Goal: Task Accomplishment & Management: Use online tool/utility

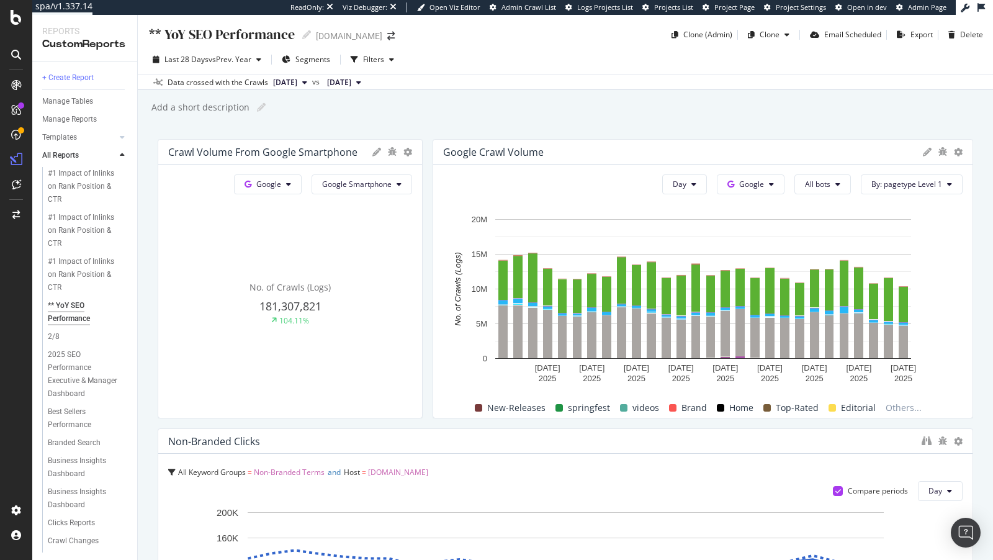
scroll to position [881, 0]
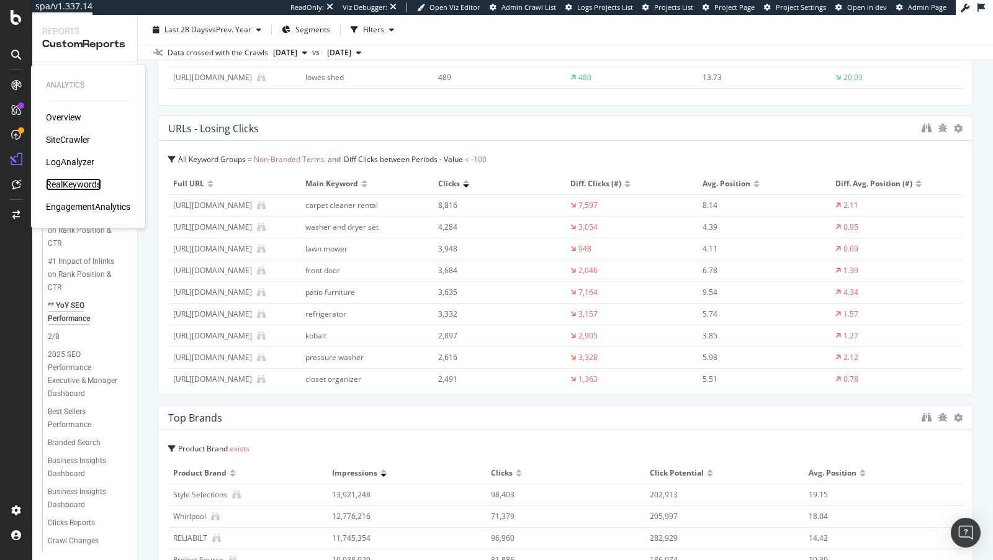
click at [74, 184] on div "RealKeywords" at bounding box center [73, 184] width 55 height 12
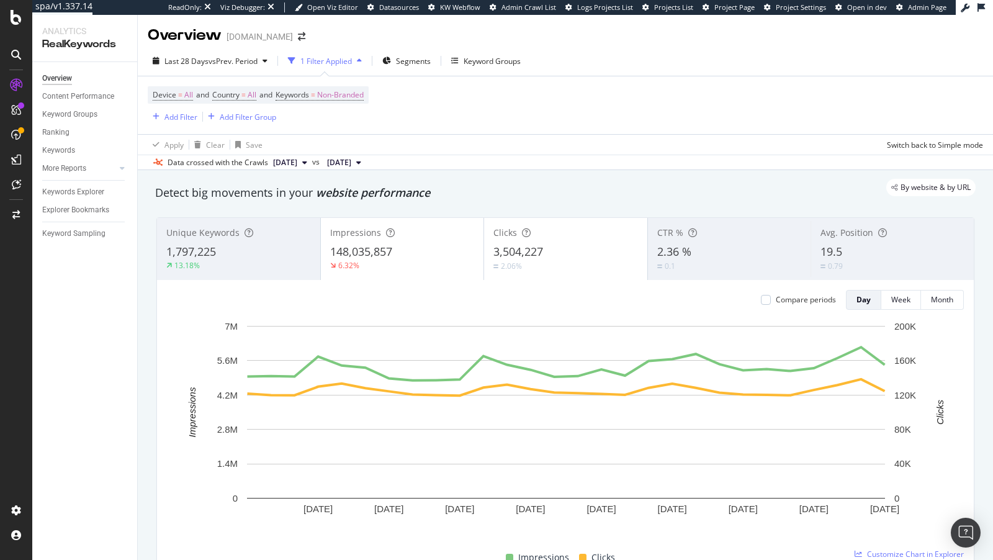
click at [902, 233] on div "Avg. Position" at bounding box center [892, 233] width 144 height 12
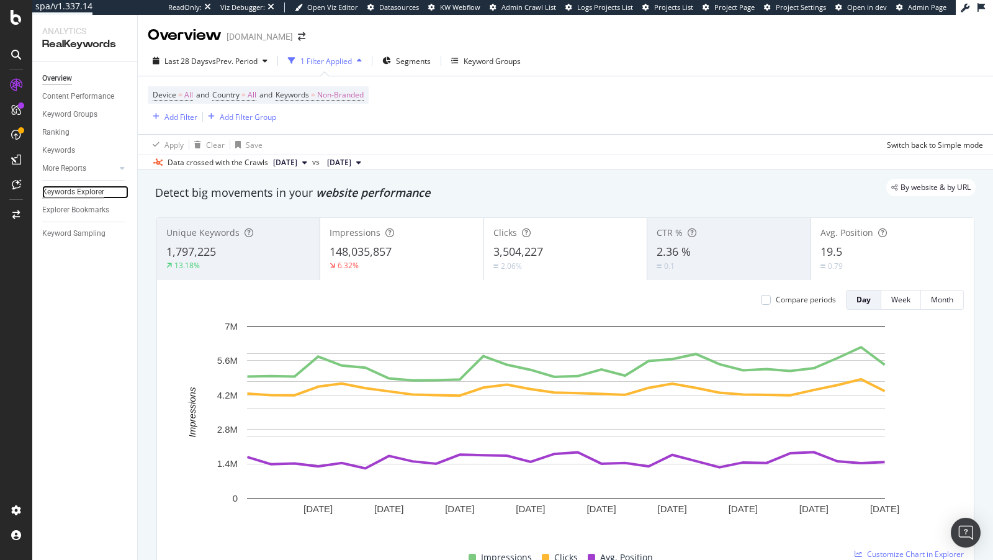
click at [81, 193] on div "Keywords Explorer" at bounding box center [73, 192] width 62 height 13
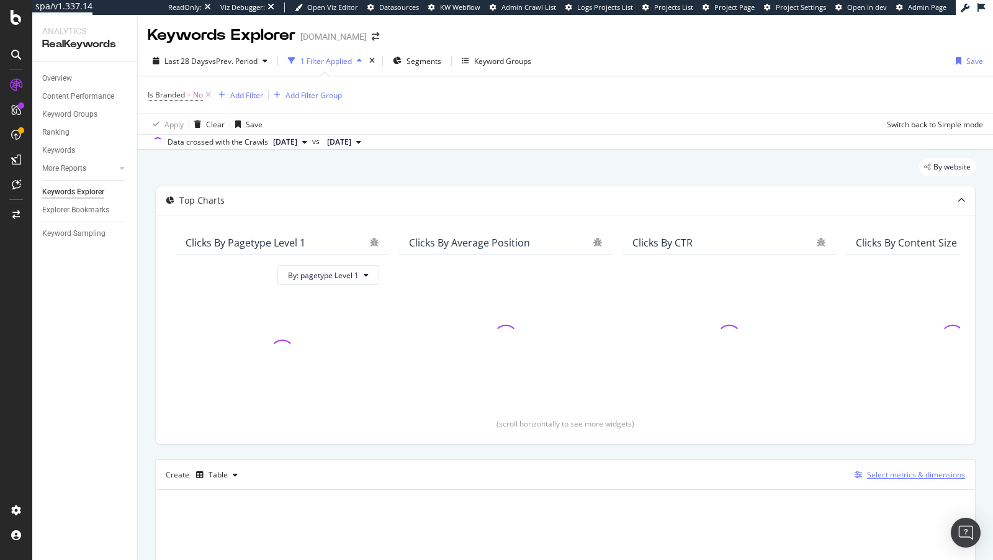
click at [917, 470] on div "Select metrics & dimensions" at bounding box center [916, 474] width 98 height 11
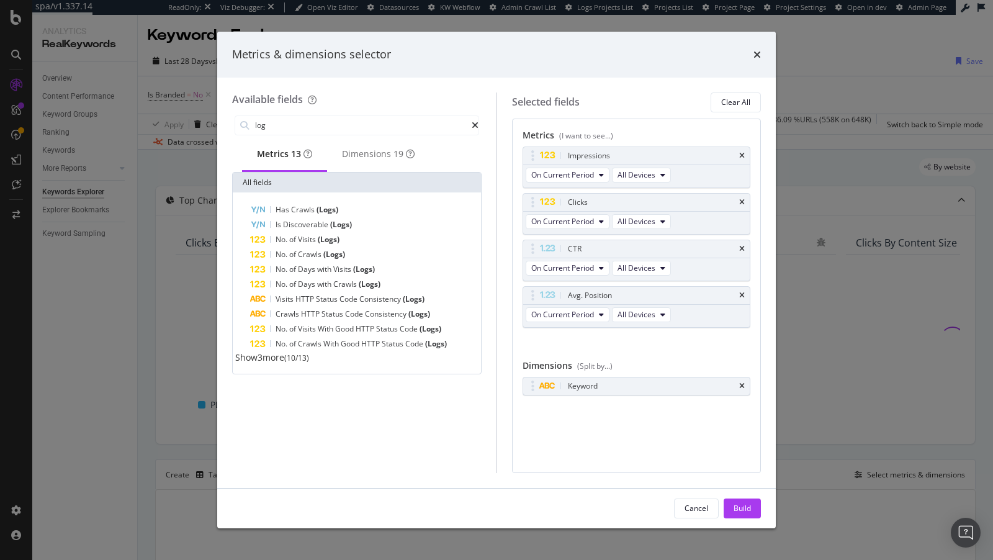
click at [279, 363] on span "Show 3 more" at bounding box center [259, 357] width 49 height 12
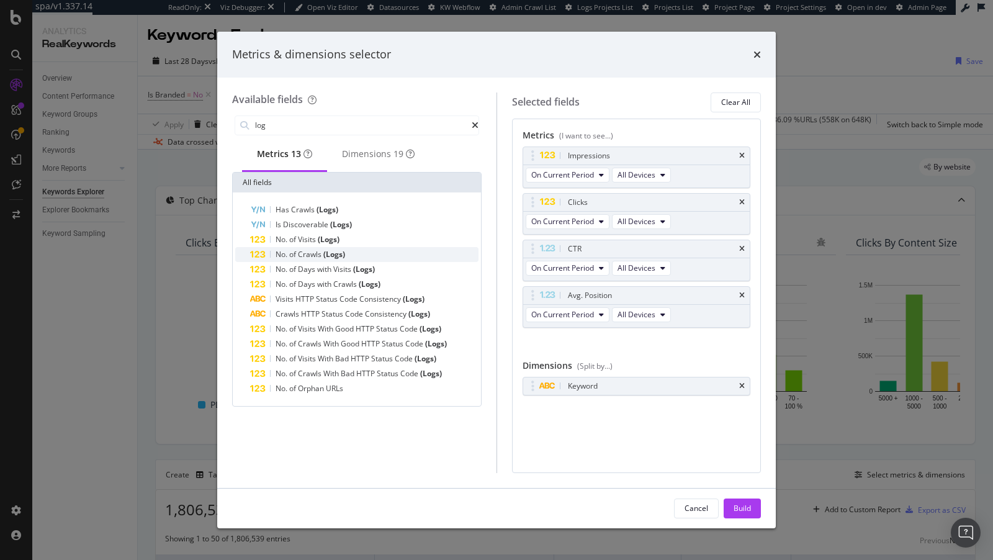
click at [323, 258] on span "(Logs)" at bounding box center [334, 254] width 22 height 11
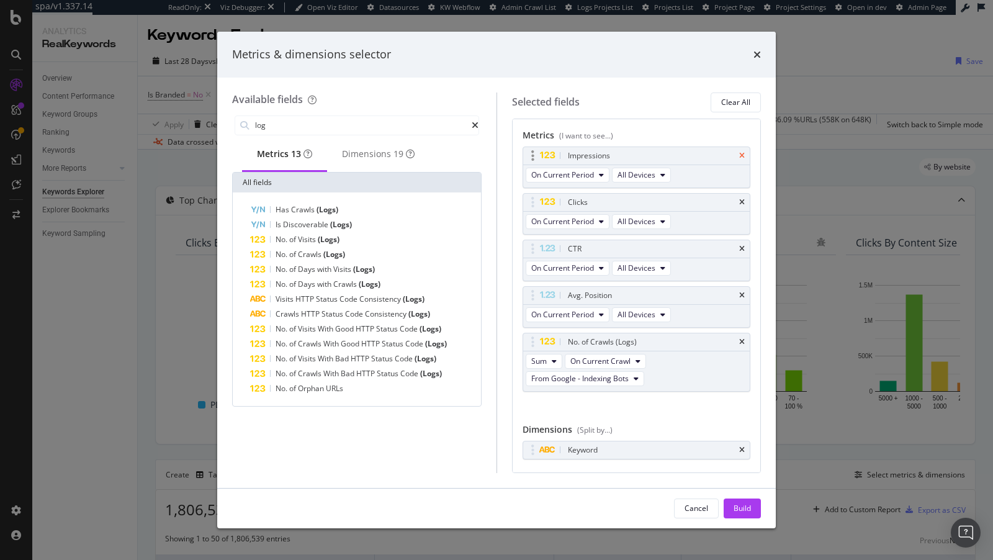
click at [741, 152] on icon "times" at bounding box center [742, 155] width 6 height 7
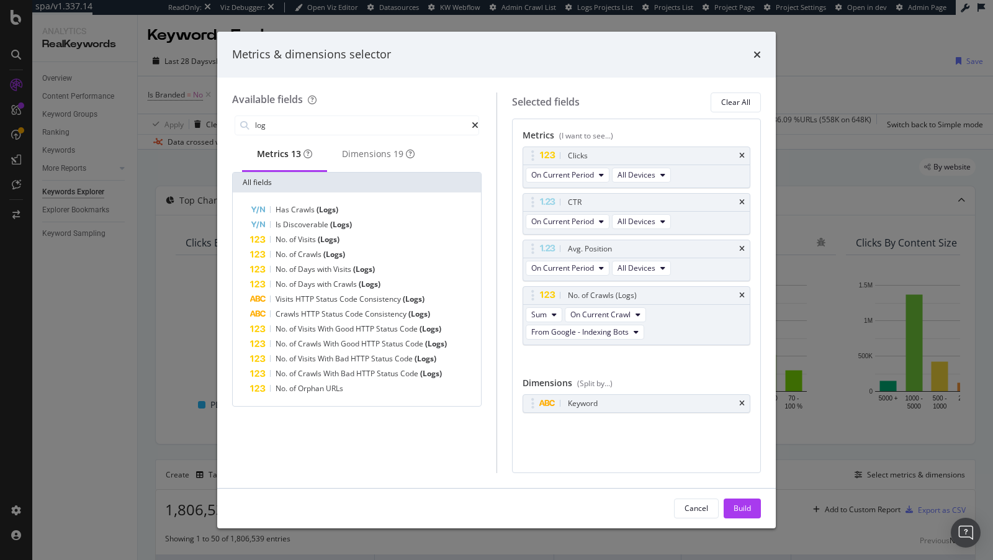
click at [741, 152] on icon "times" at bounding box center [742, 155] width 6 height 7
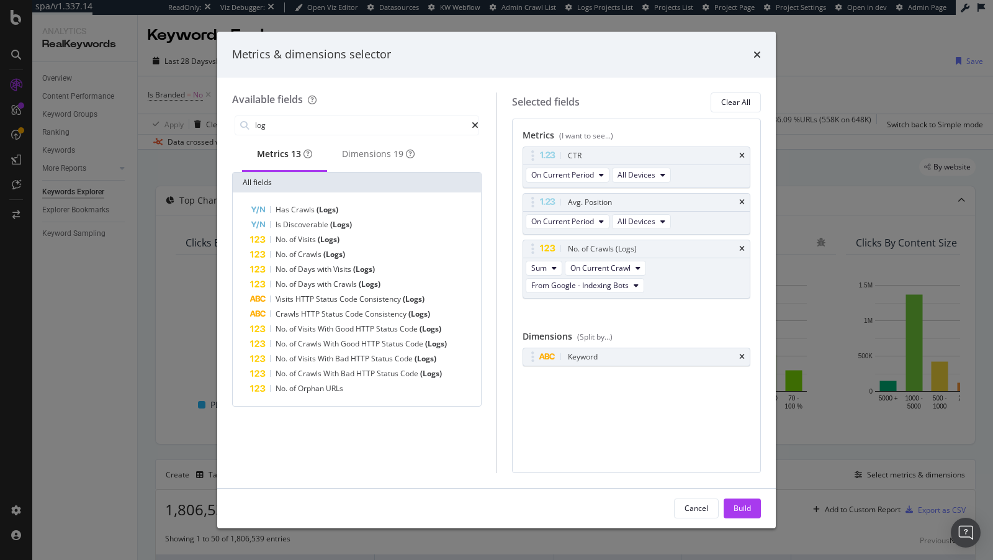
click at [741, 152] on icon "times" at bounding box center [742, 155] width 6 height 7
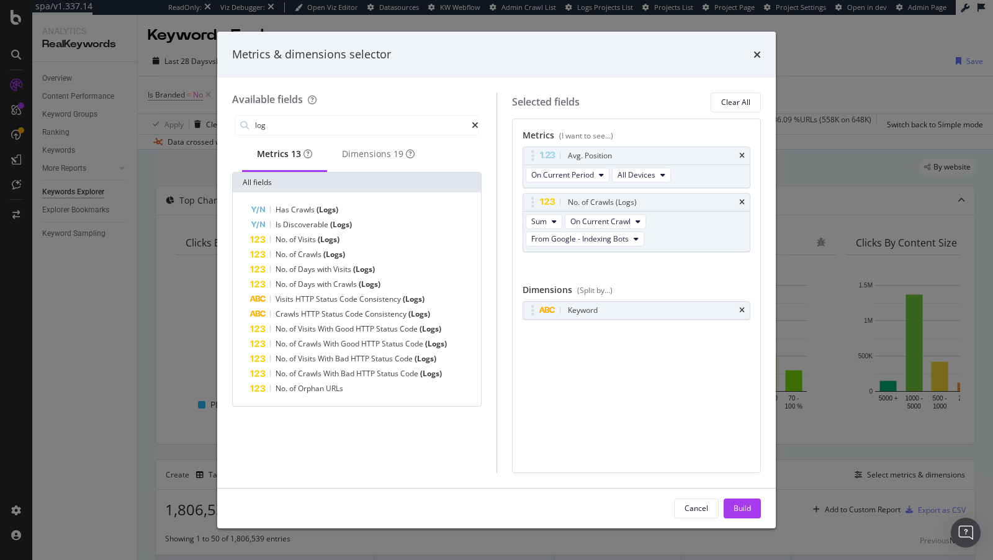
click at [741, 152] on icon "times" at bounding box center [742, 155] width 6 height 7
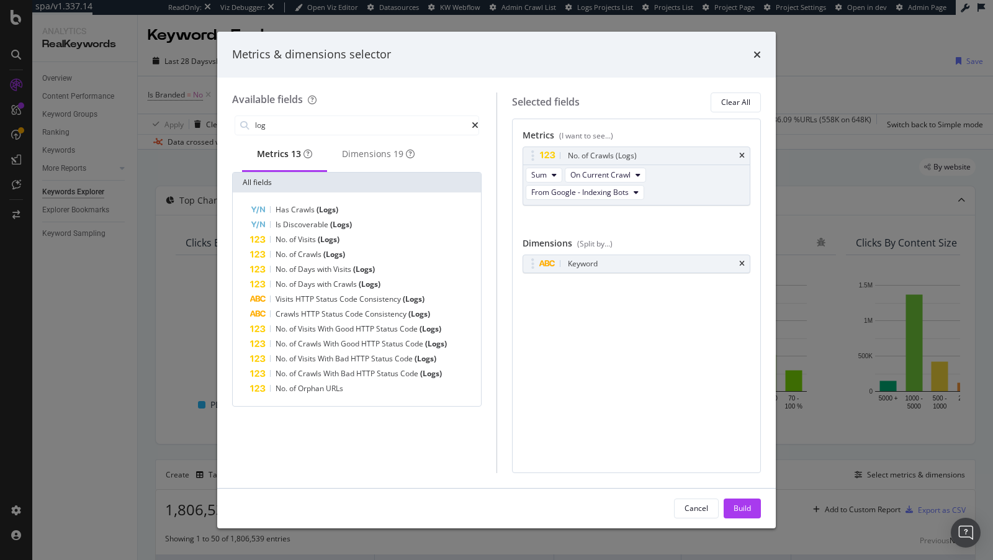
click at [741, 152] on icon "times" at bounding box center [742, 155] width 6 height 7
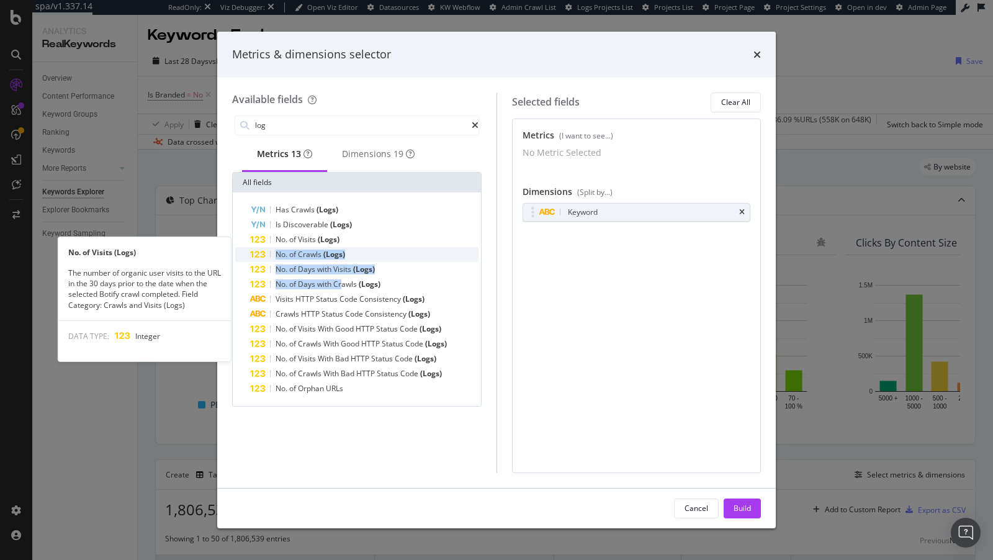
drag, startPoint x: 343, startPoint y: 290, endPoint x: 328, endPoint y: 256, distance: 37.0
click at [331, 254] on div "Has Crawls (Logs) Is Discoverable (Logs) No. of Visits (Logs) No. of Visits (Lo…" at bounding box center [356, 299] width 243 height 194
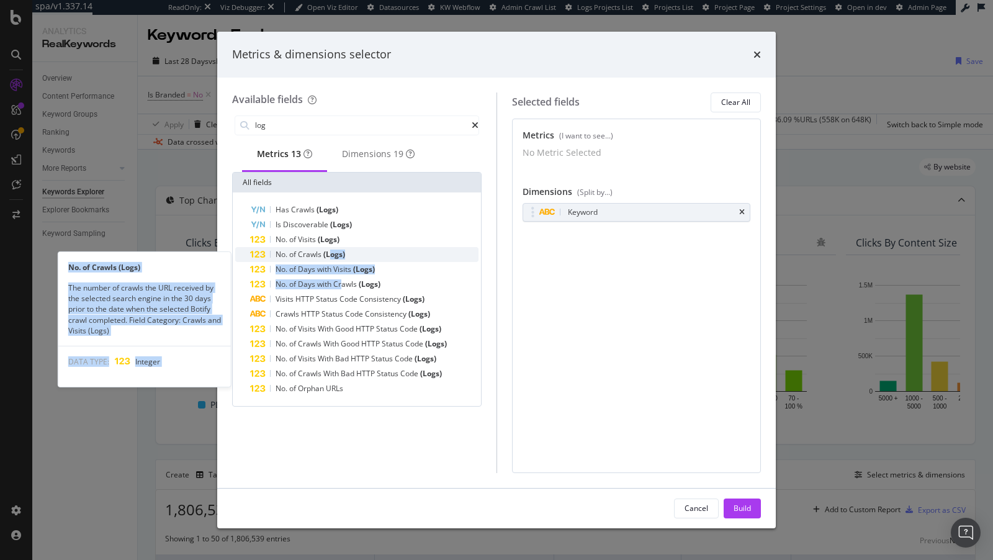
click at [328, 256] on span "(Logs)" at bounding box center [334, 254] width 22 height 11
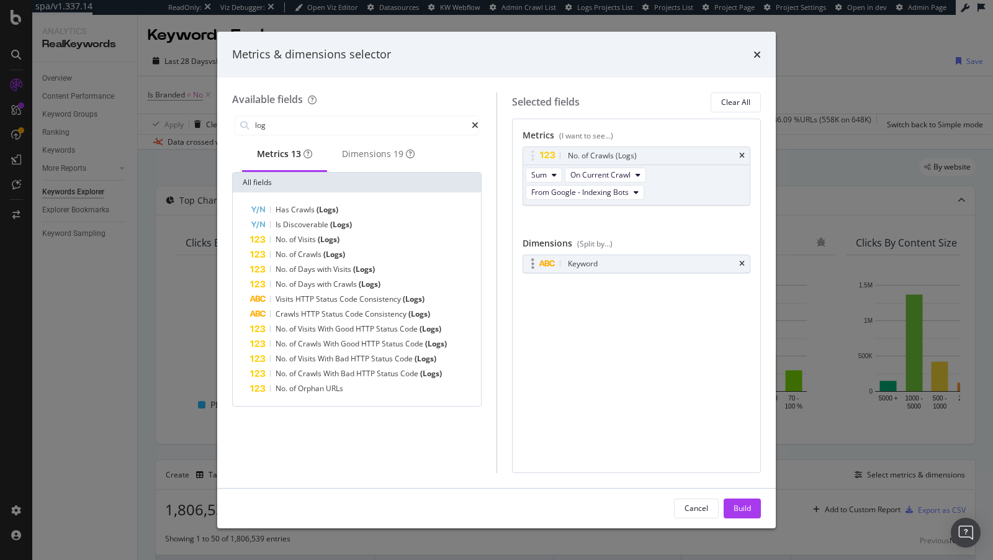
click at [747, 261] on div "Keyword" at bounding box center [636, 263] width 227 height 17
click at [336, 113] on div "log" at bounding box center [356, 125] width 249 height 25
click at [325, 119] on input "log" at bounding box center [363, 125] width 218 height 19
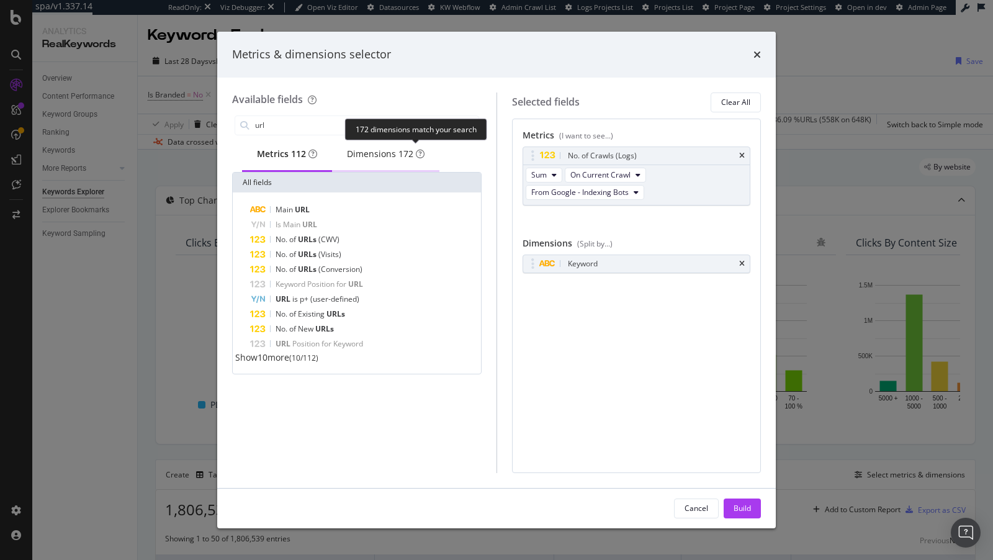
click at [413, 157] on span "172" at bounding box center [405, 154] width 15 height 12
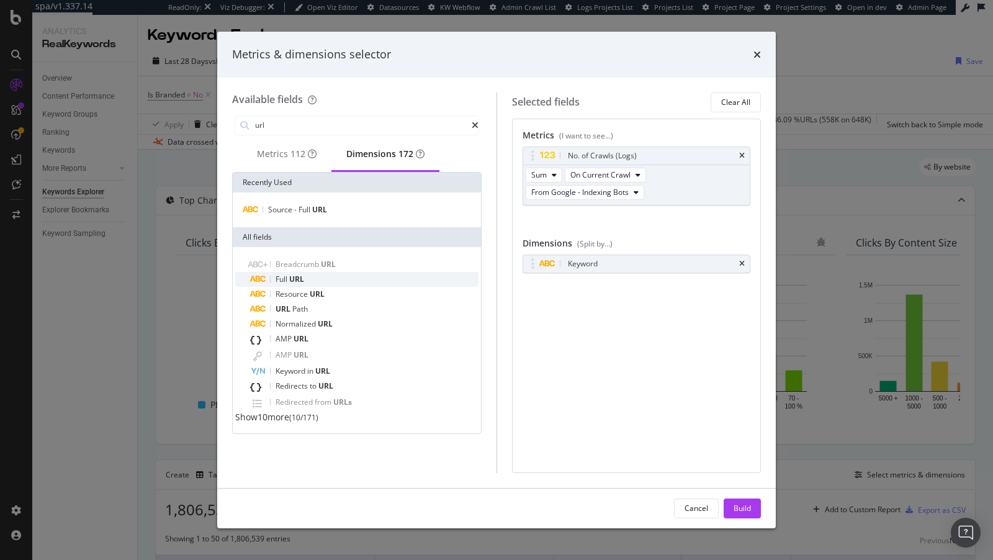
click at [309, 287] on div "Full URL" at bounding box center [364, 279] width 228 height 15
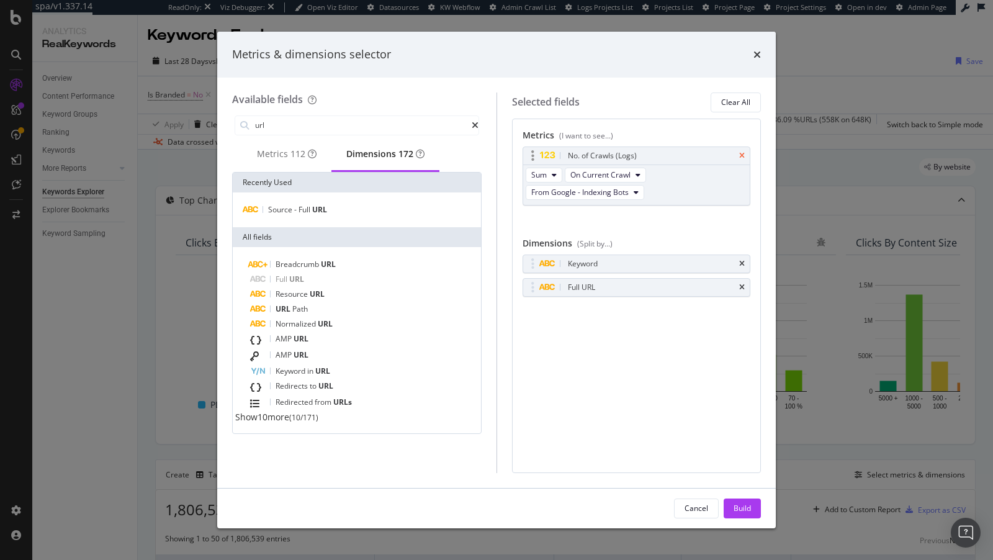
click at [744, 157] on icon "times" at bounding box center [742, 155] width 6 height 7
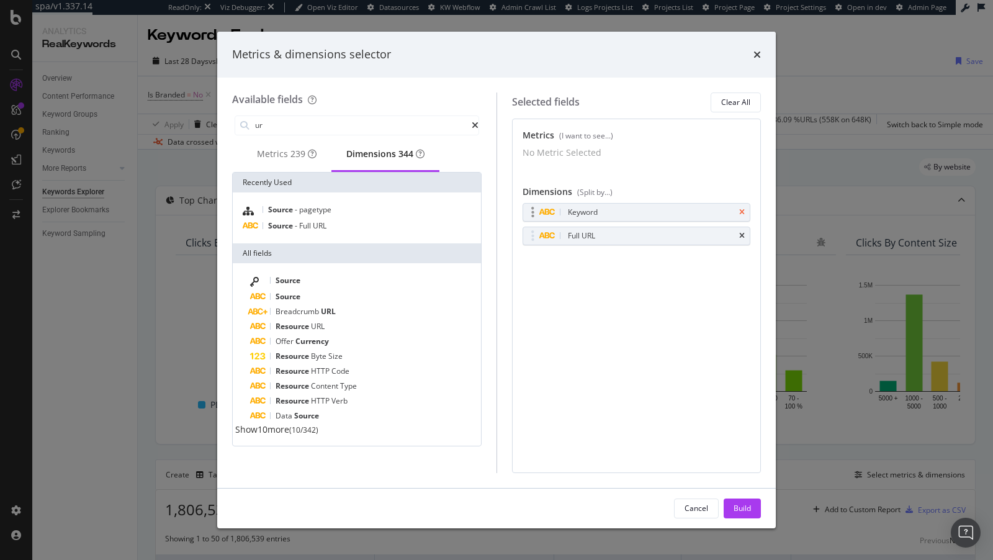
click at [743, 216] on icon "times" at bounding box center [742, 212] width 6 height 7
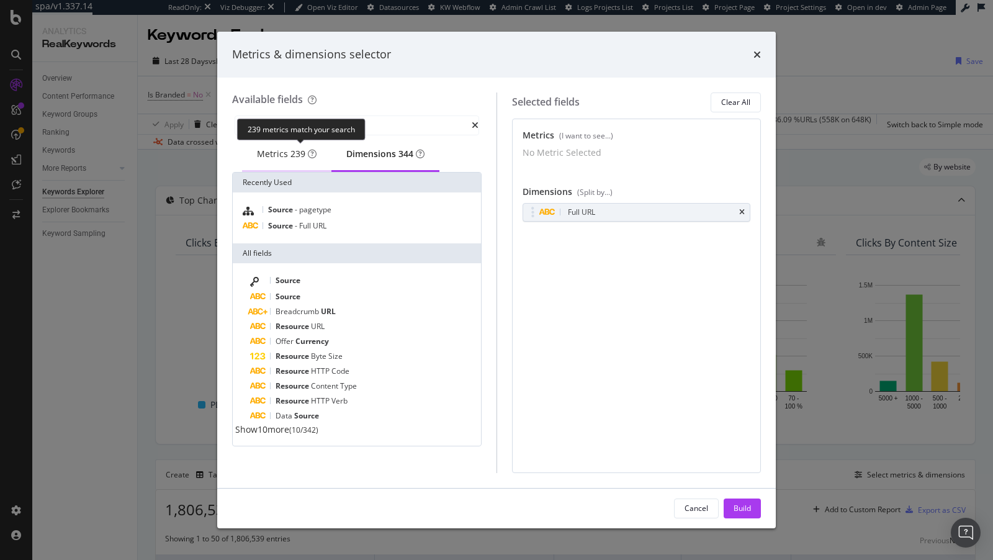
click at [303, 159] on span "239" at bounding box center [297, 154] width 15 height 12
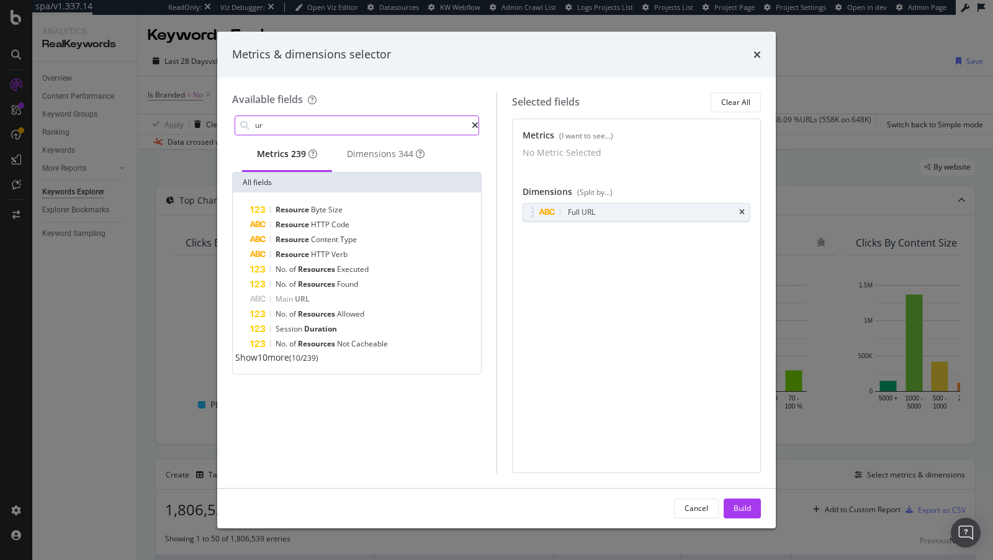
click at [289, 118] on input "ur" at bounding box center [363, 125] width 218 height 19
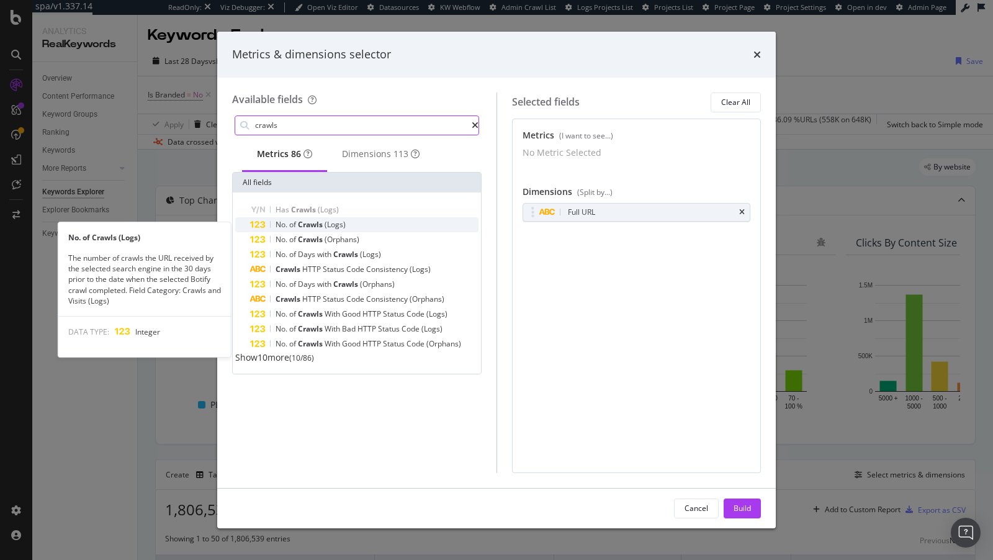
type input "crawls"
click at [359, 227] on div "No. of Crawls (Logs)" at bounding box center [364, 224] width 228 height 15
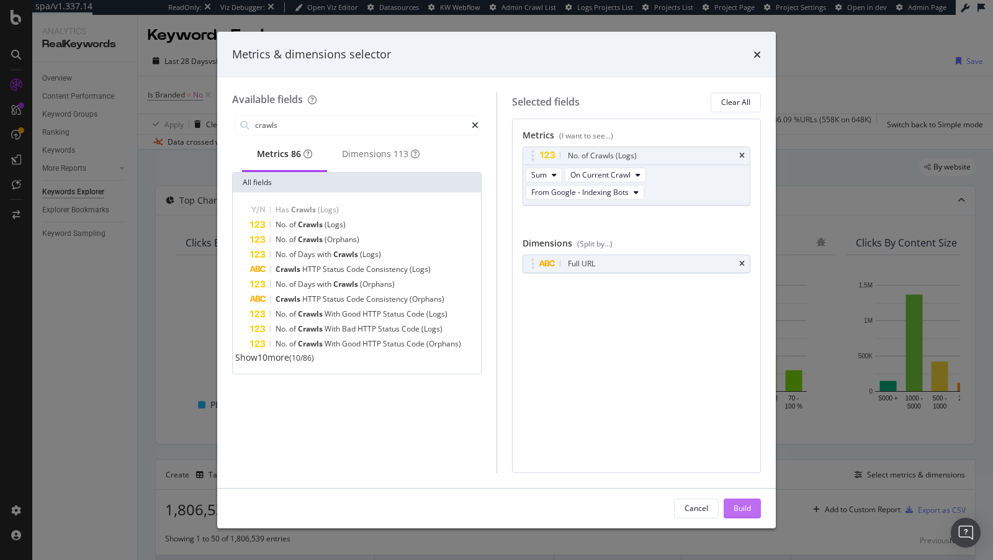
click at [749, 505] on div "Build" at bounding box center [742, 508] width 17 height 11
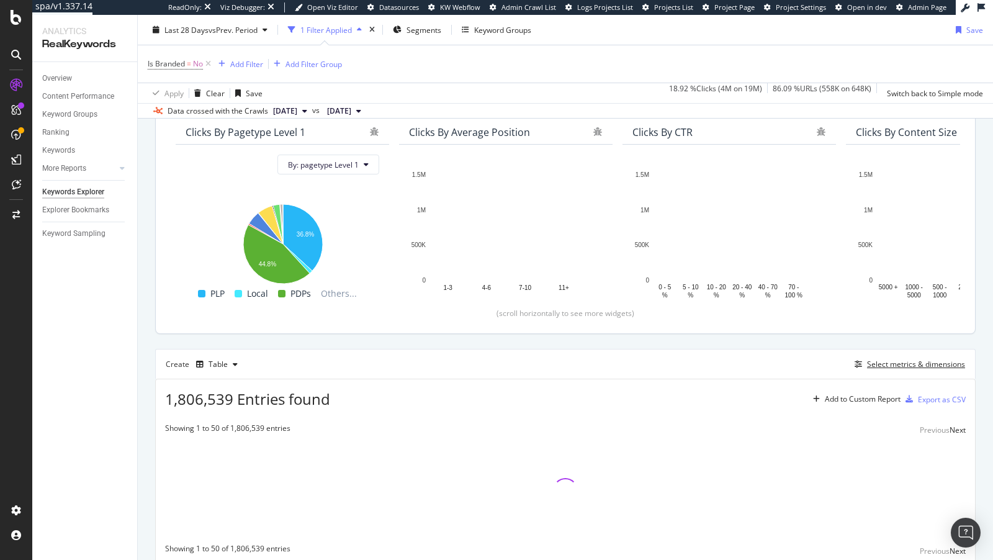
scroll to position [157, 0]
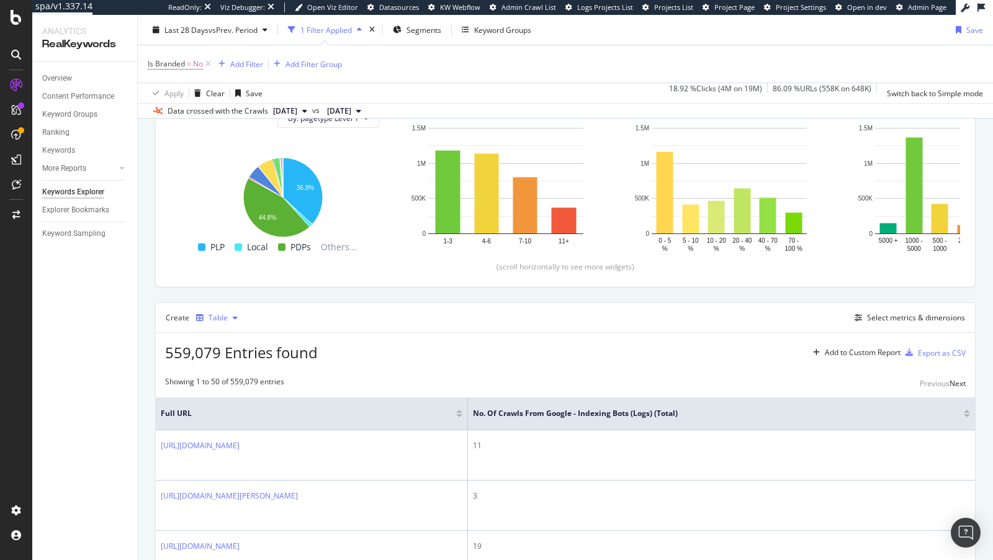
click at [229, 321] on div "Table" at bounding box center [217, 317] width 52 height 19
click at [230, 356] on div "Trend" at bounding box center [231, 357] width 20 height 11
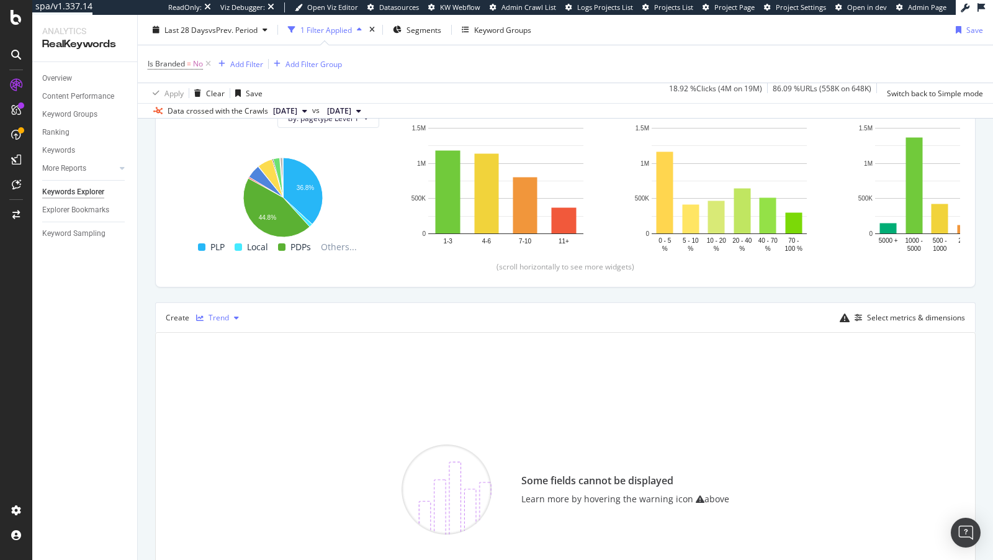
click at [229, 315] on div "button" at bounding box center [236, 317] width 15 height 7
click at [236, 375] on div "Series" at bounding box center [232, 377] width 22 height 11
click at [216, 320] on div "Series" at bounding box center [219, 317] width 56 height 19
click at [910, 317] on div "Select metrics & dimensions" at bounding box center [916, 317] width 98 height 11
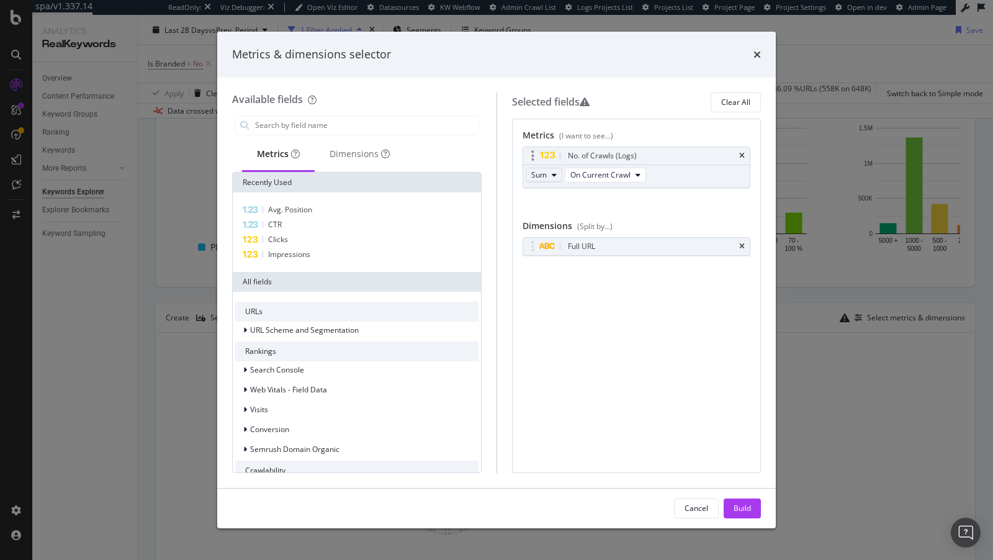
click at [546, 179] on button "Sum" at bounding box center [544, 175] width 37 height 15
click at [550, 218] on span "Avg" at bounding box center [544, 218] width 16 height 11
click at [740, 513] on div "Build" at bounding box center [742, 508] width 17 height 11
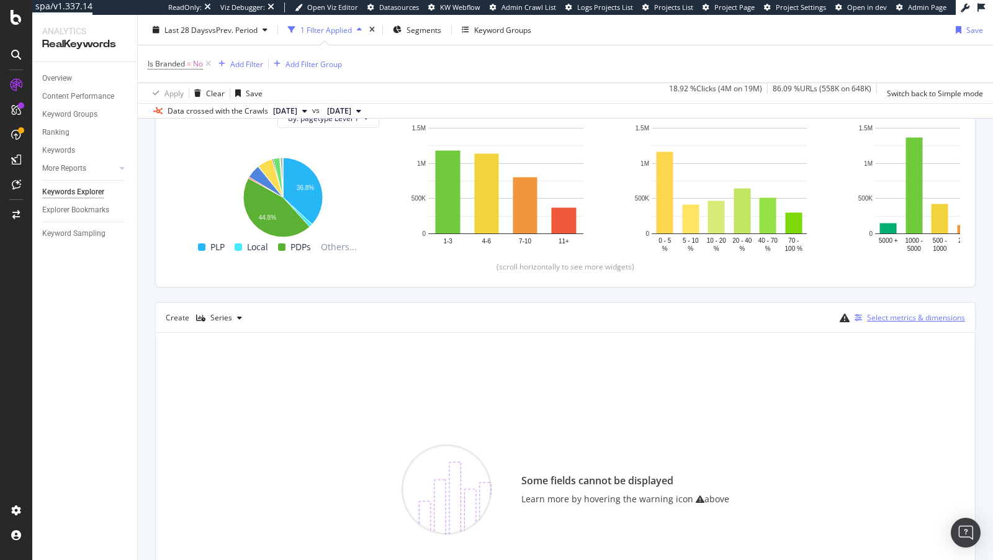
click at [879, 314] on div "Select metrics & dimensions" at bounding box center [916, 317] width 98 height 11
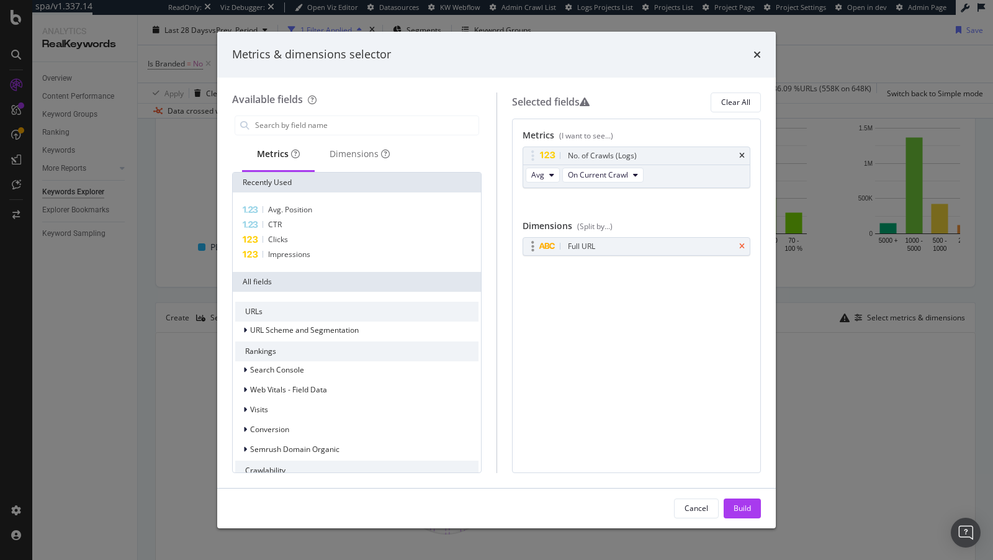
click at [744, 243] on icon "times" at bounding box center [742, 246] width 6 height 7
click at [545, 177] on button "Avg" at bounding box center [543, 175] width 34 height 15
click at [547, 192] on span "Sum" at bounding box center [544, 196] width 16 height 11
click at [750, 505] on div "Build" at bounding box center [742, 508] width 17 height 11
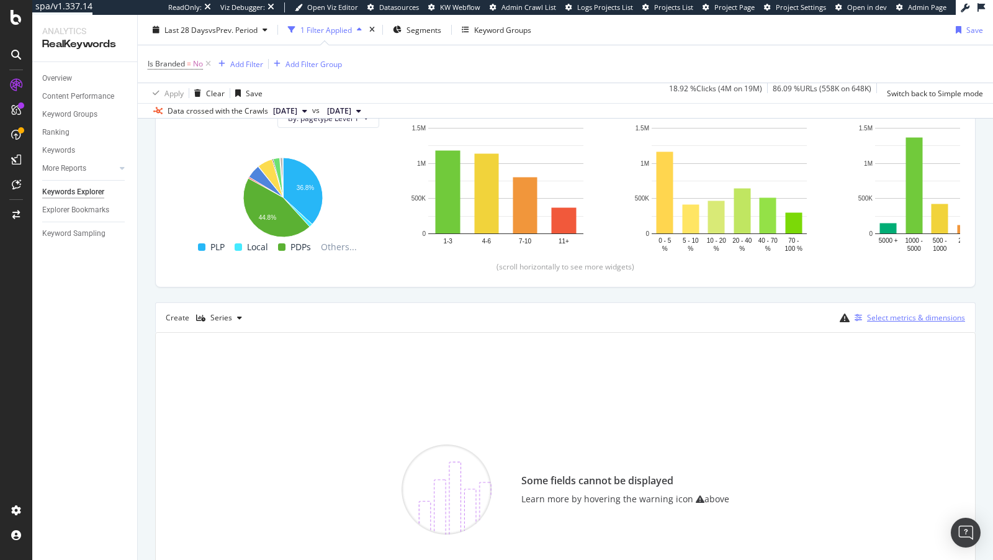
click at [891, 317] on div "Select metrics & dimensions" at bounding box center [916, 317] width 98 height 11
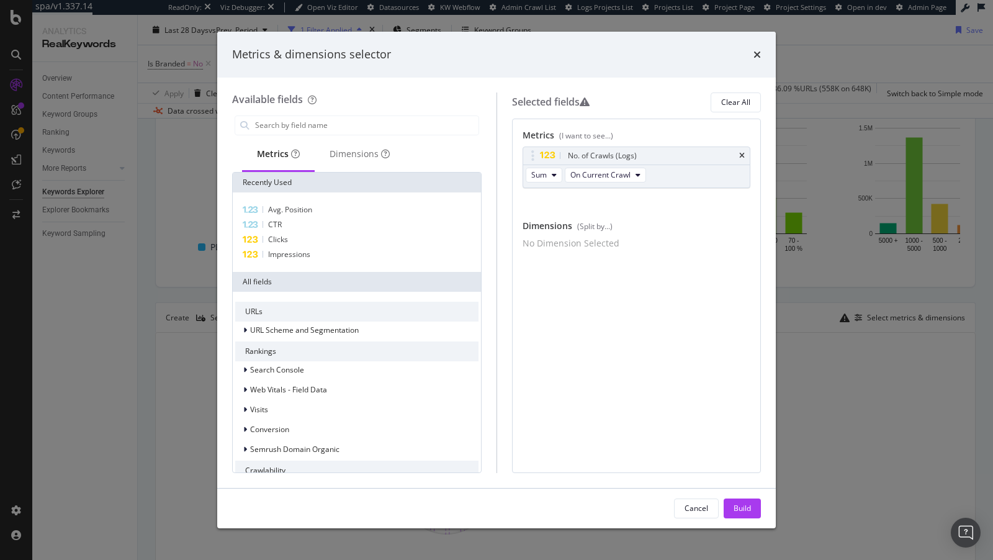
click at [856, 259] on div "Metrics & dimensions selector Available fields Metrics Dimensions Recently Used…" at bounding box center [496, 280] width 993 height 560
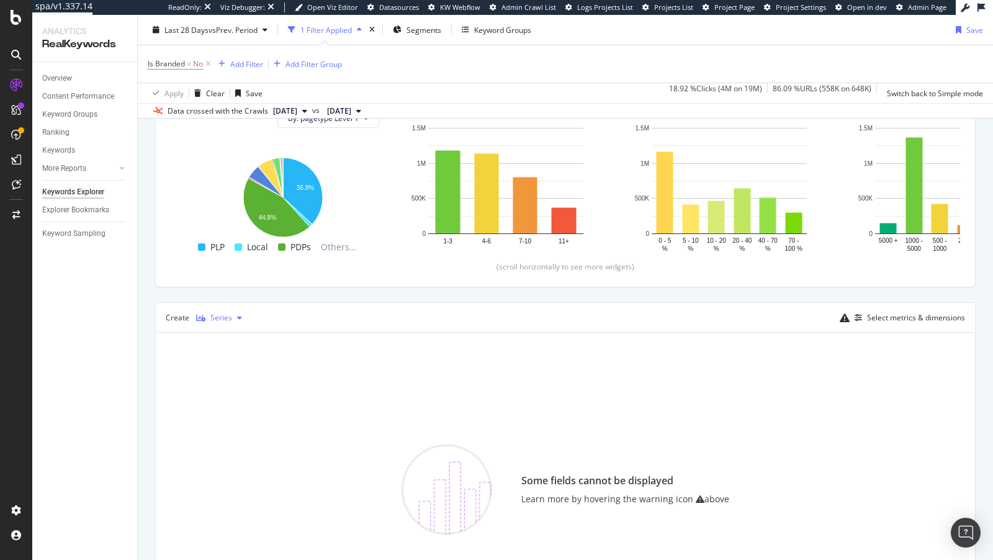
click at [228, 314] on div "Series" at bounding box center [221, 317] width 22 height 7
click at [238, 357] on div "Trend" at bounding box center [231, 357] width 20 height 11
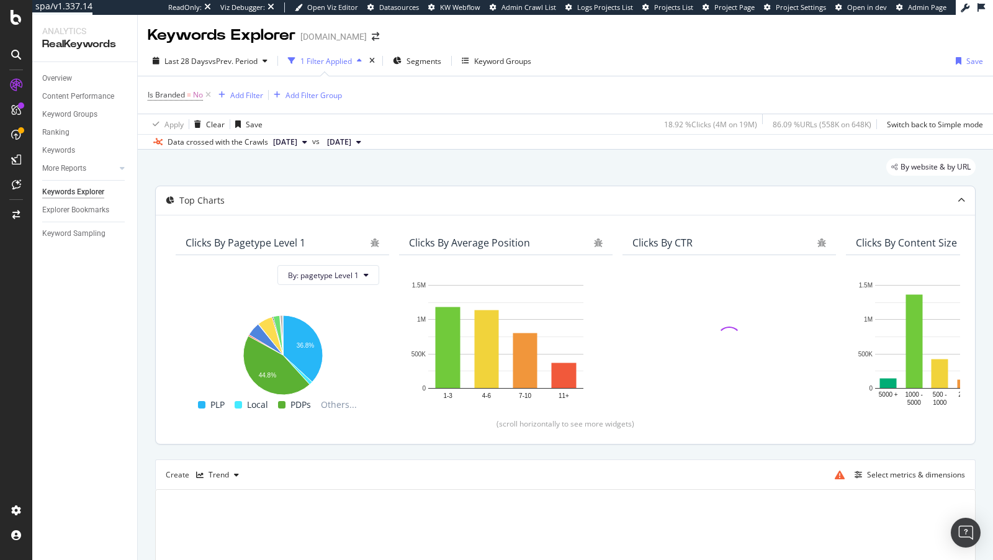
scroll to position [151, 0]
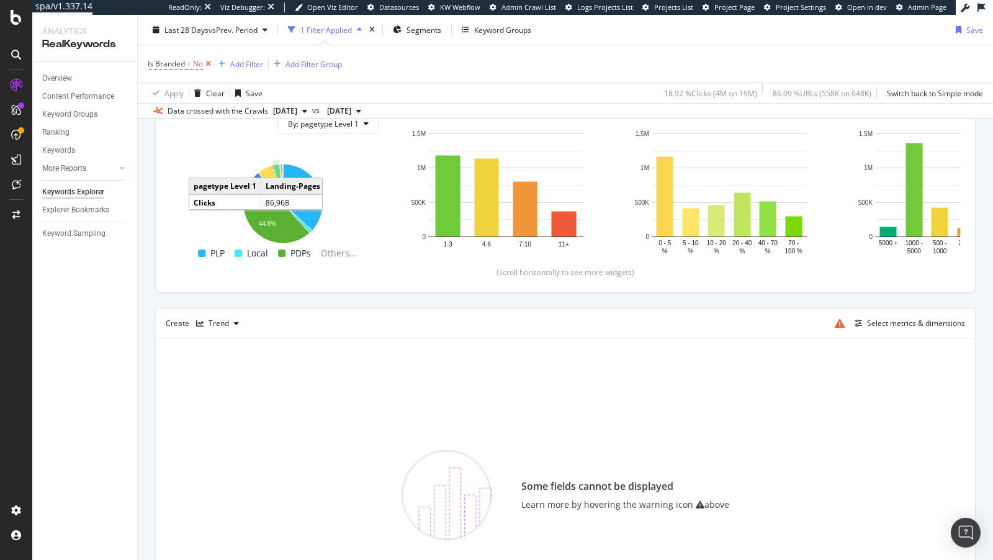
click at [212, 65] on icon at bounding box center [208, 64] width 11 height 12
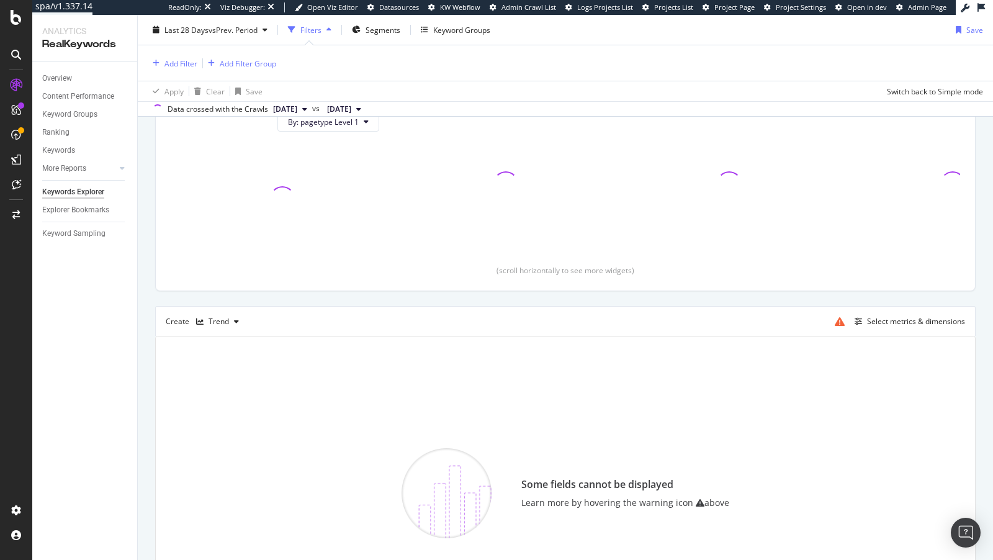
scroll to position [150, 0]
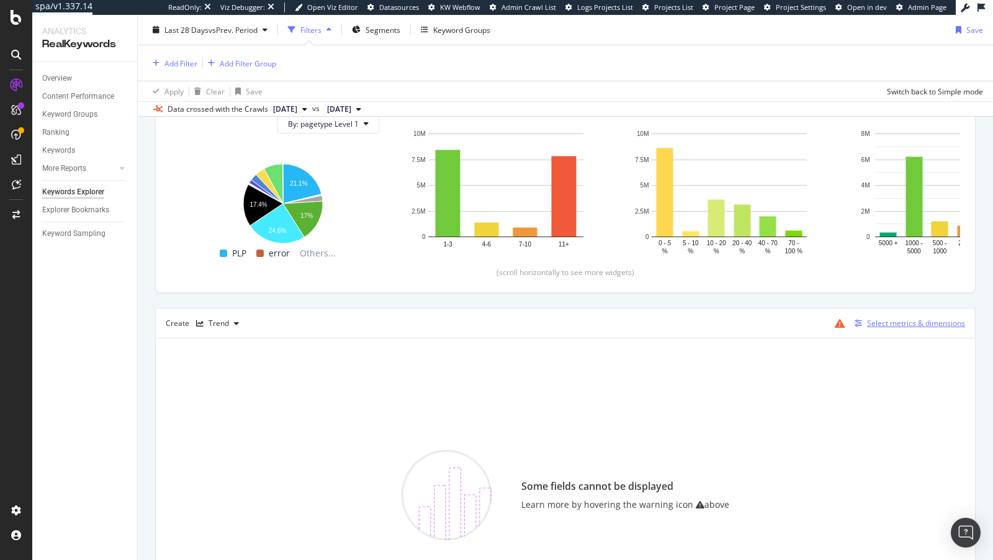
click at [886, 318] on div "Select metrics & dimensions" at bounding box center [916, 323] width 98 height 11
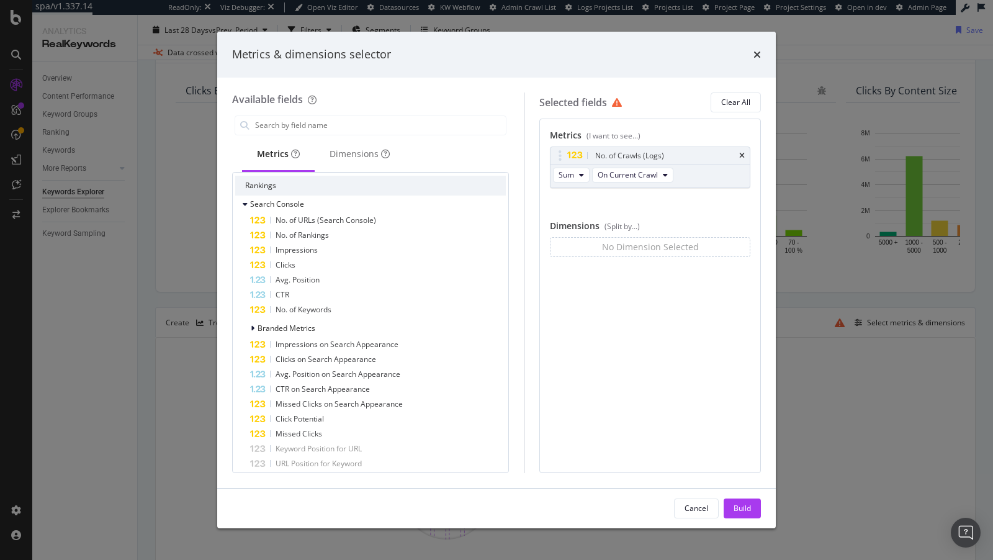
scroll to position [181, 0]
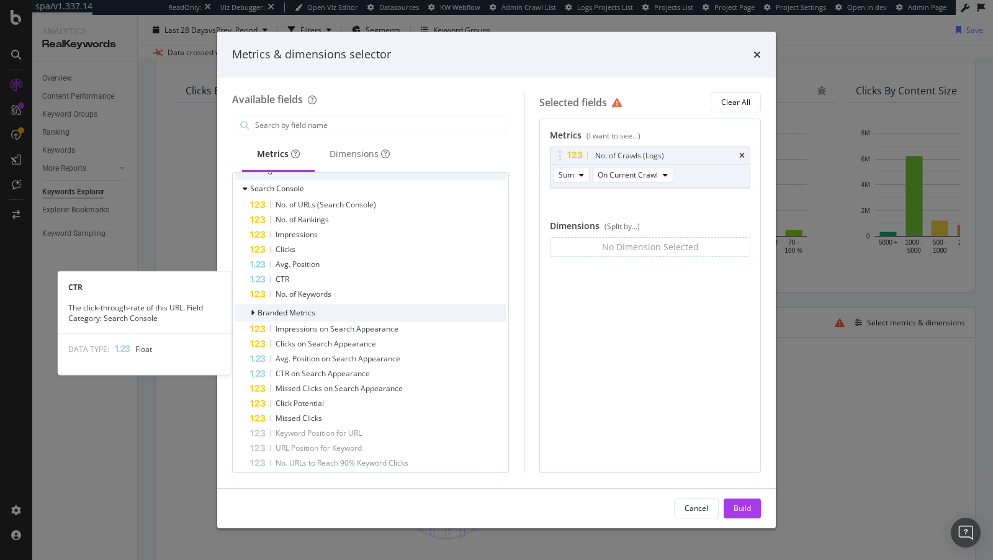
drag, startPoint x: 757, startPoint y: 55, endPoint x: 390, endPoint y: 304, distance: 443.1
click at [392, 307] on div "Metrics & dimensions selector Available fields Metrics Dimensions Recently Used…" at bounding box center [496, 280] width 559 height 496
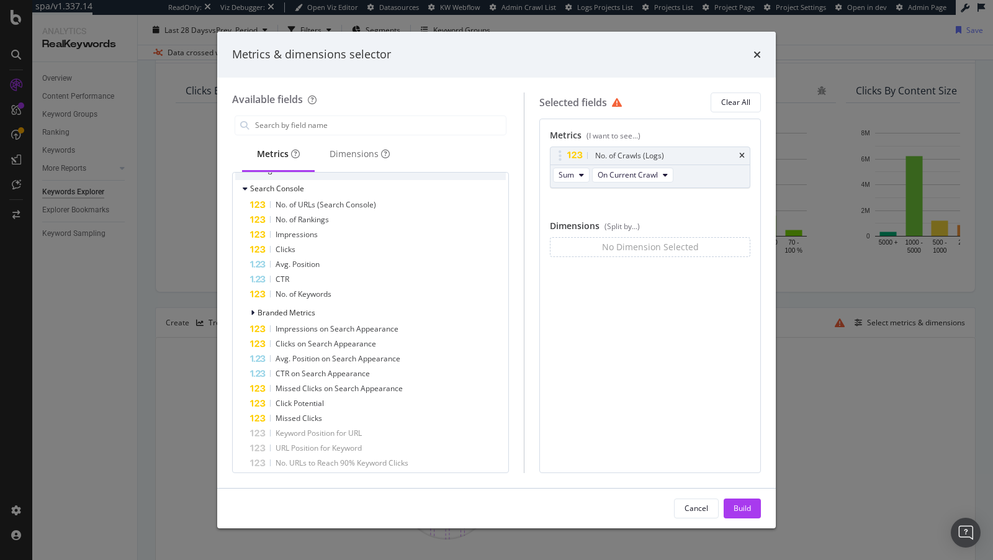
click at [761, 52] on div "Metrics & dimensions selector" at bounding box center [496, 55] width 559 height 46
click at [759, 52] on icon "times" at bounding box center [756, 55] width 7 height 10
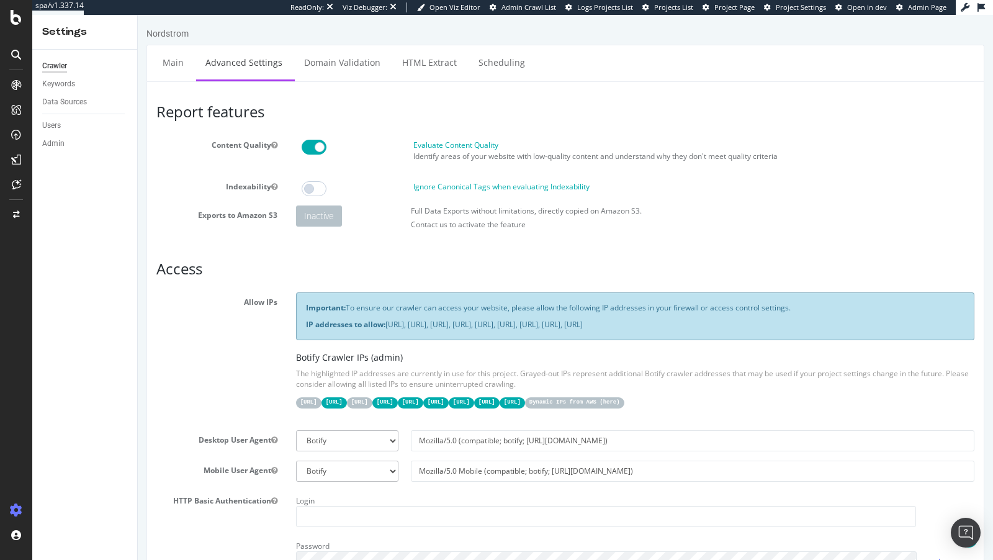
scroll to position [966, 0]
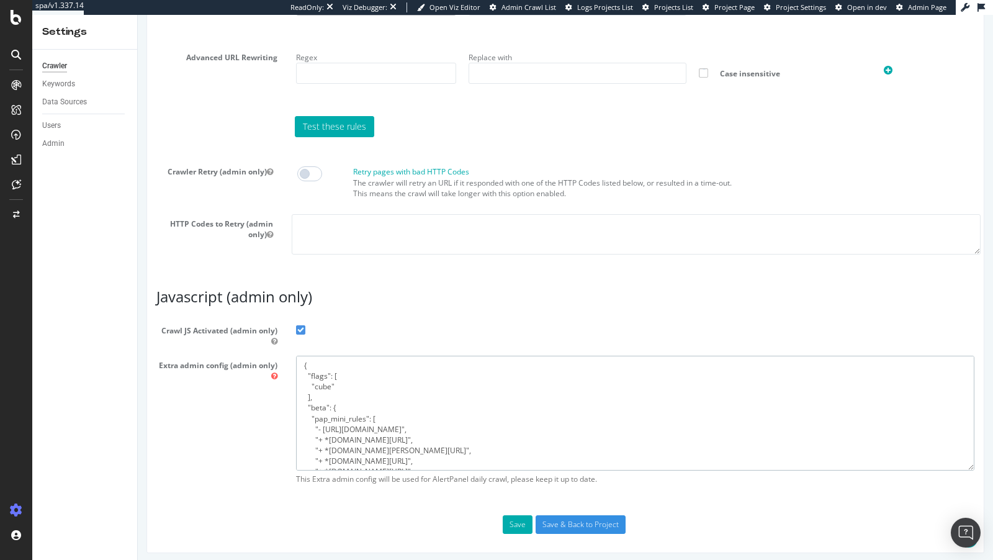
click at [438, 449] on textarea "{ "flags": [ "cube" ], "beta": { "pap_mini_rules": [ "- https://www.nordstrom.c…" at bounding box center [635, 413] width 678 height 115
paste textarea "sentry-cdn.com/*", "+ *fast.wistia.com/*", "+ *cloudfront.net*", "+ *cdn.smartn…"
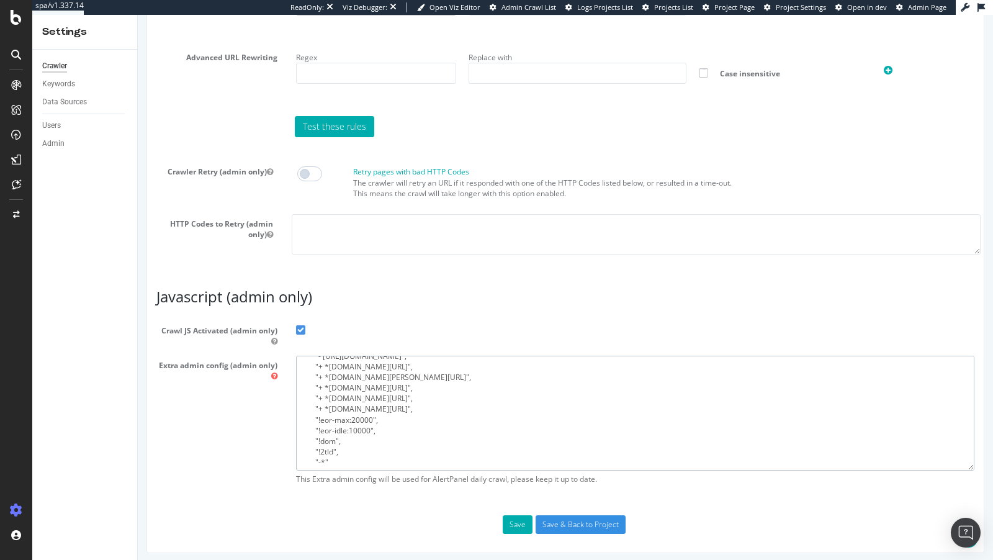
paste textarea "sentry-cdn.com/*", "+ *fast.wistia.com/*", "+ *cloudfront.net*", "+ *cdn.smartn…"
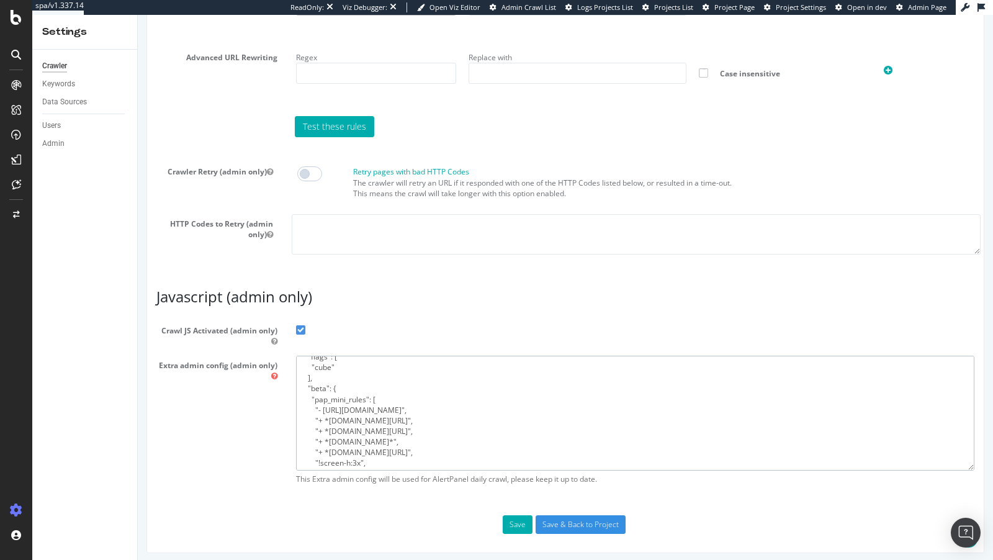
scroll to position [21, 0]
click at [358, 402] on textarea "{ "flags": [ "cube" ], "beta": { "pap_mini_rules": [ "- https://www.nordstrom.c…" at bounding box center [635, 413] width 678 height 115
paste textarea "likeshop.me/*", "+ *"
type textarea "{ "flags": [ "cube" ], "beta": { "pap_mini_rules": [ "- https://www.nordstrom.c…"
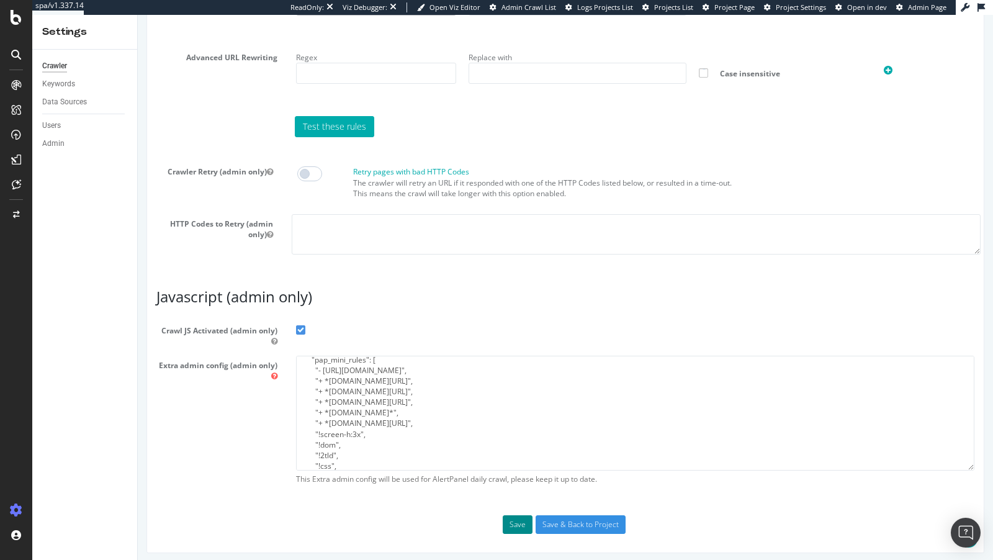
click at [513, 521] on button "Save" at bounding box center [518, 524] width 30 height 19
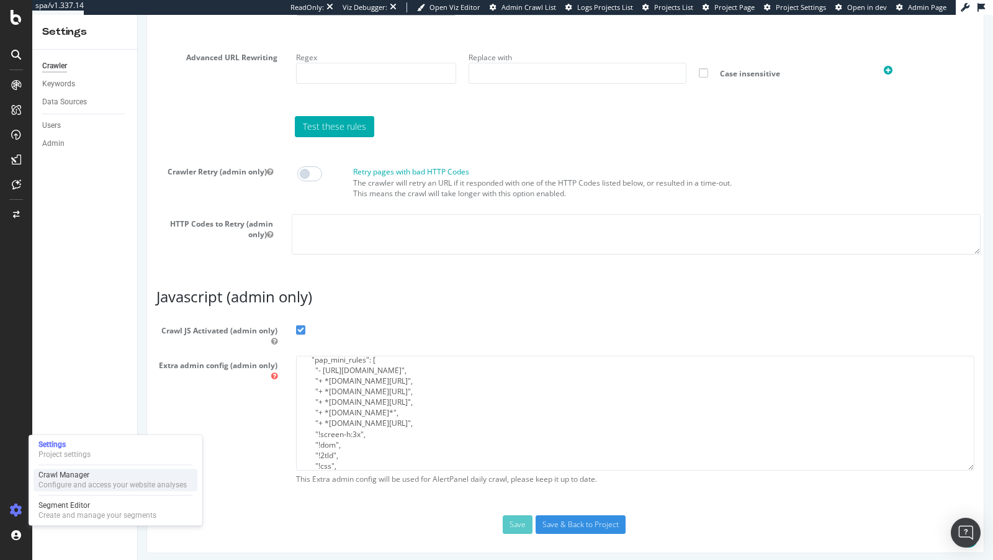
click at [88, 488] on div "Configure and access your website analyses" at bounding box center [112, 485] width 148 height 10
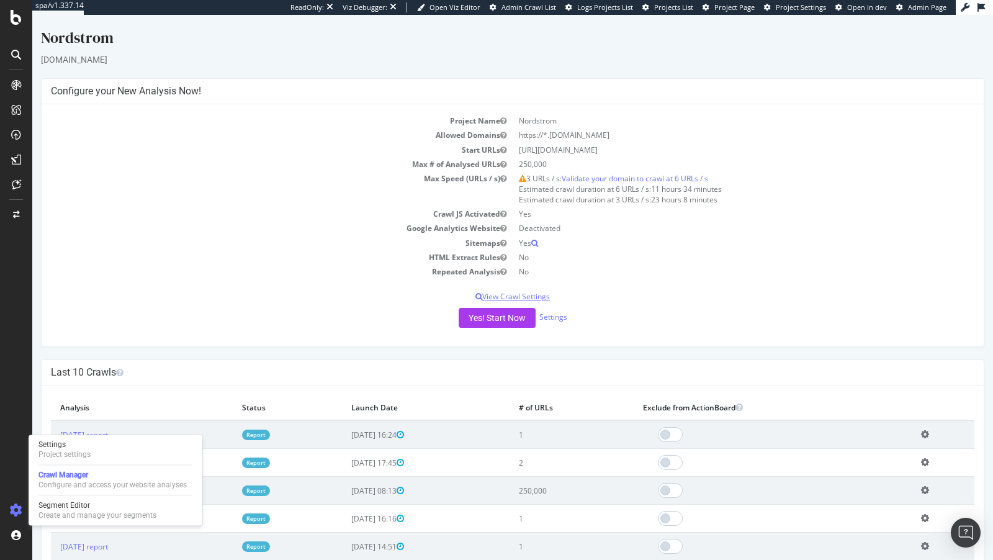
click at [508, 300] on p "View Crawl Settings" at bounding box center [512, 296] width 923 height 11
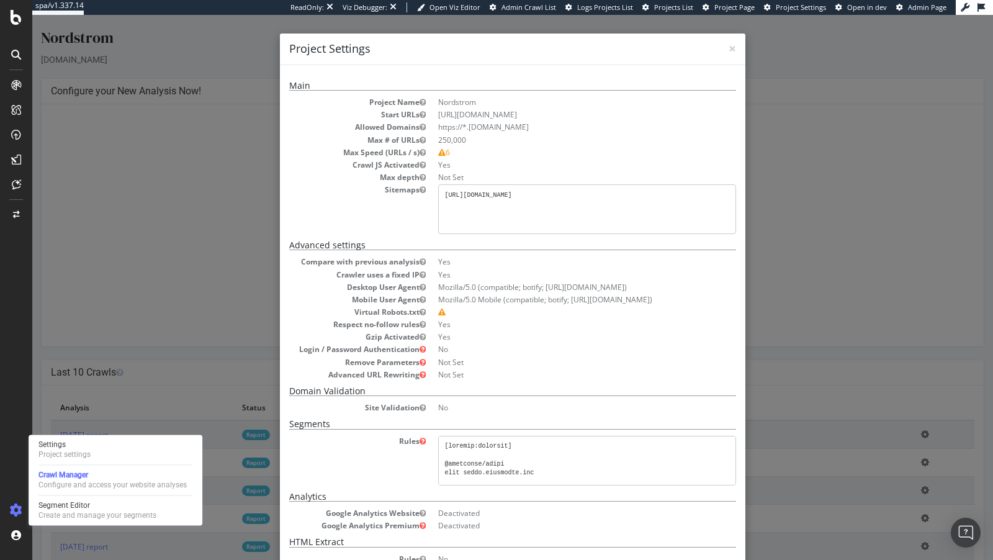
click at [236, 380] on div "× Close Project Settings Main Project Name Nordstrom Start URLs https://www.nor…" at bounding box center [512, 287] width 961 height 545
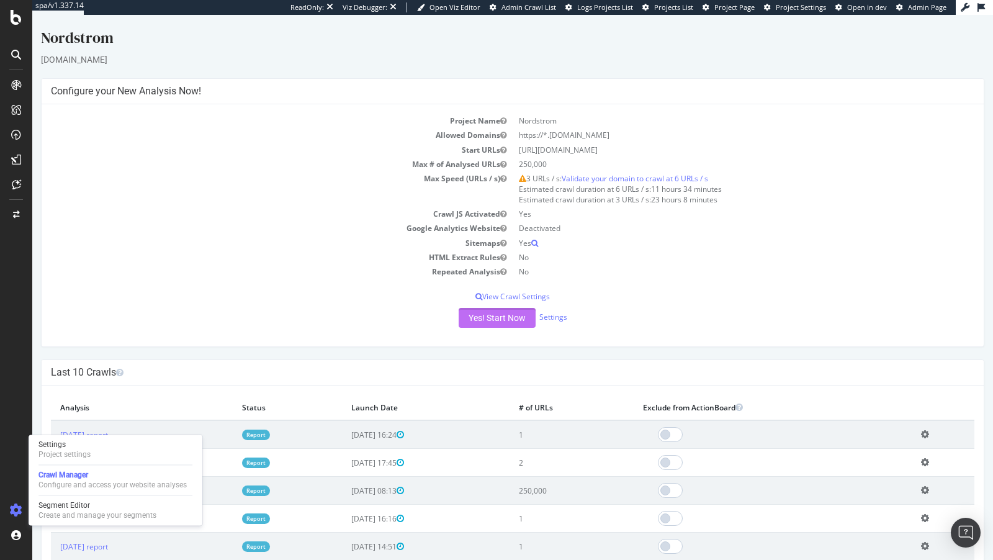
click at [506, 325] on button "Yes! Start Now" at bounding box center [497, 318] width 77 height 20
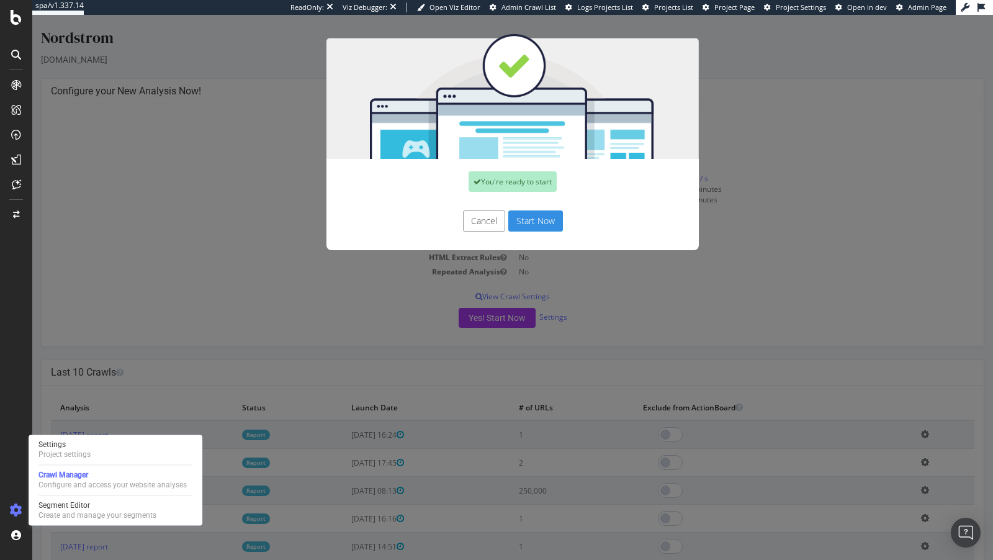
click at [536, 216] on button "Start Now" at bounding box center [535, 220] width 55 height 21
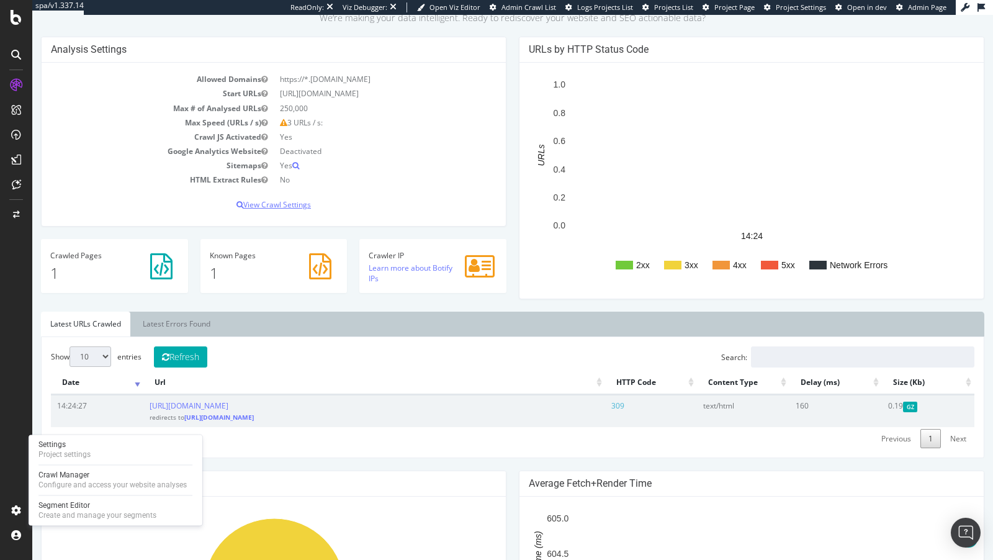
scroll to position [163, 0]
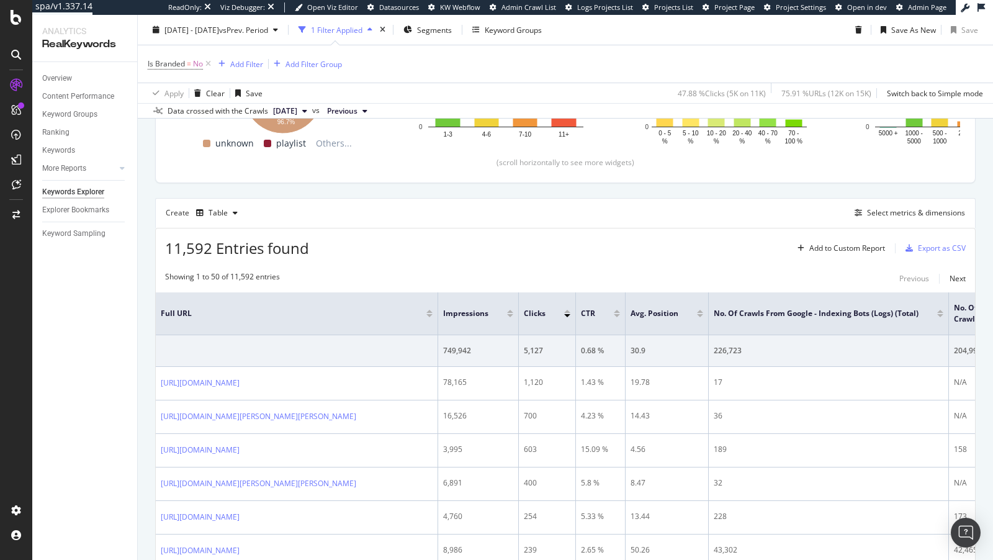
scroll to position [284, 0]
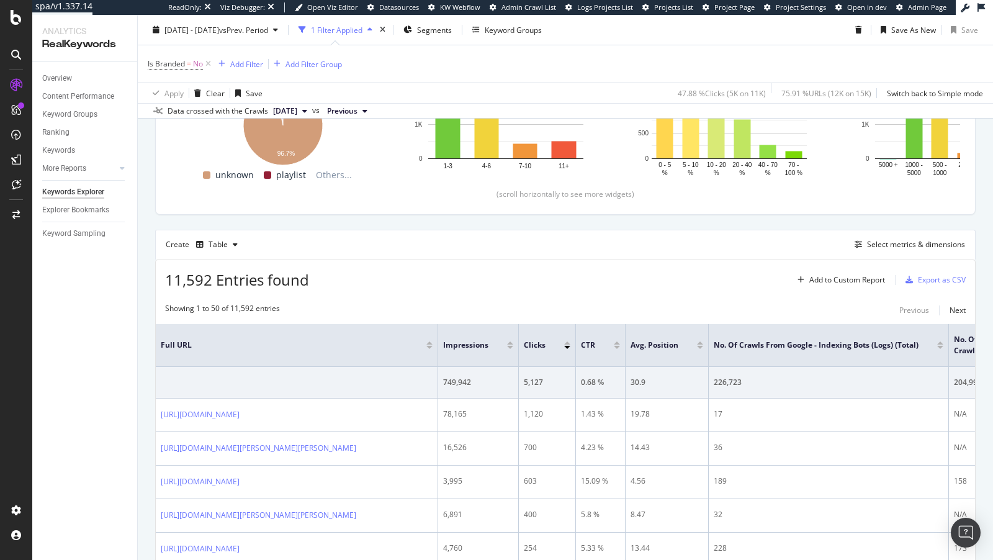
click at [357, 109] on span "Previous" at bounding box center [342, 111] width 30 height 11
click at [597, 242] on div "Create Table Select metrics & dimensions" at bounding box center [565, 245] width 820 height 30
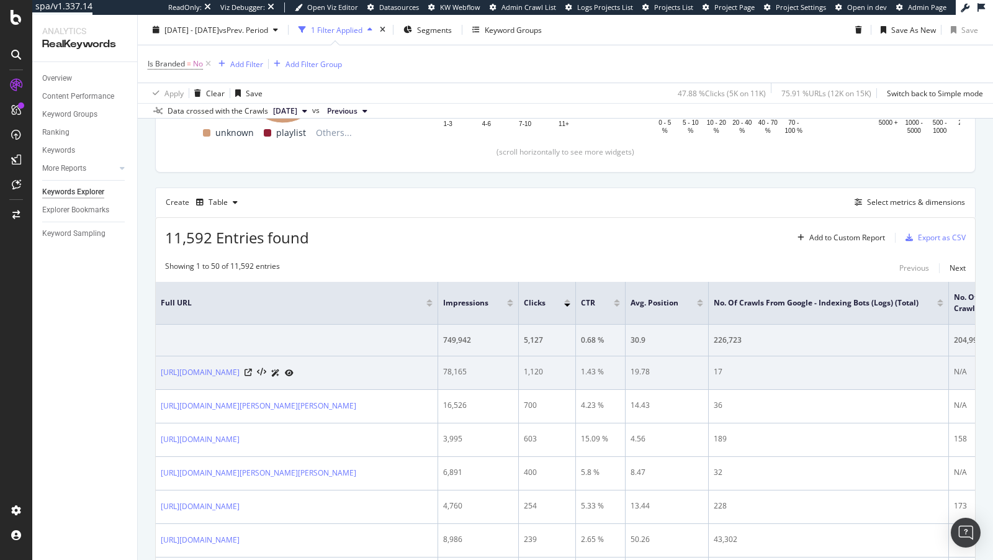
scroll to position [375, 0]
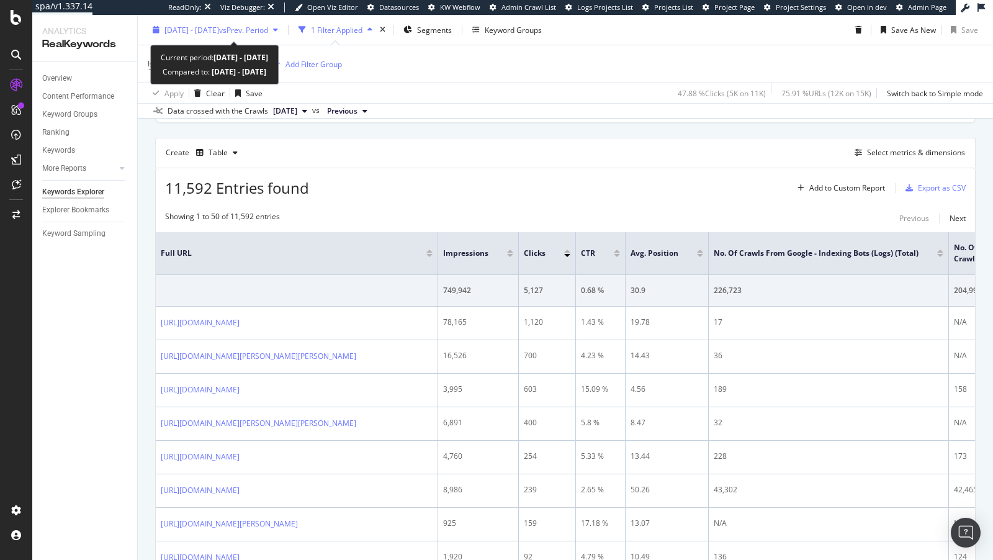
click at [219, 28] on span "2025 Aug. 26th - Sep. 2nd" at bounding box center [191, 29] width 55 height 11
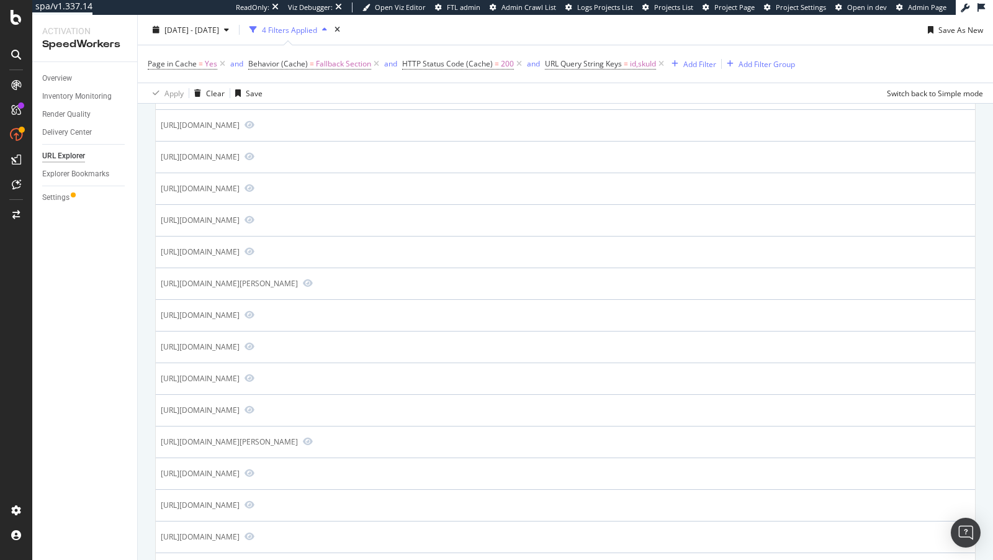
scroll to position [1004, 0]
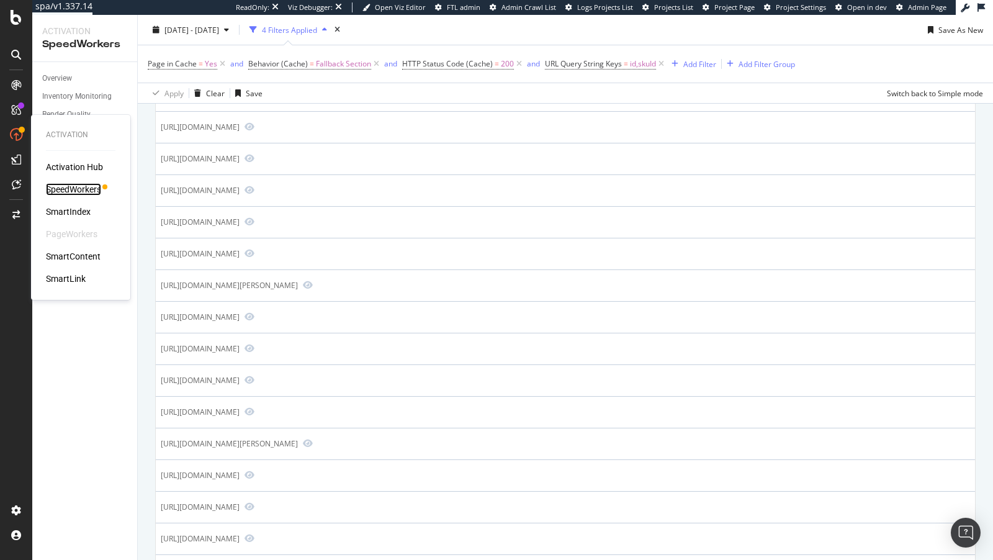
click at [74, 186] on div "SpeedWorkers" at bounding box center [73, 189] width 55 height 12
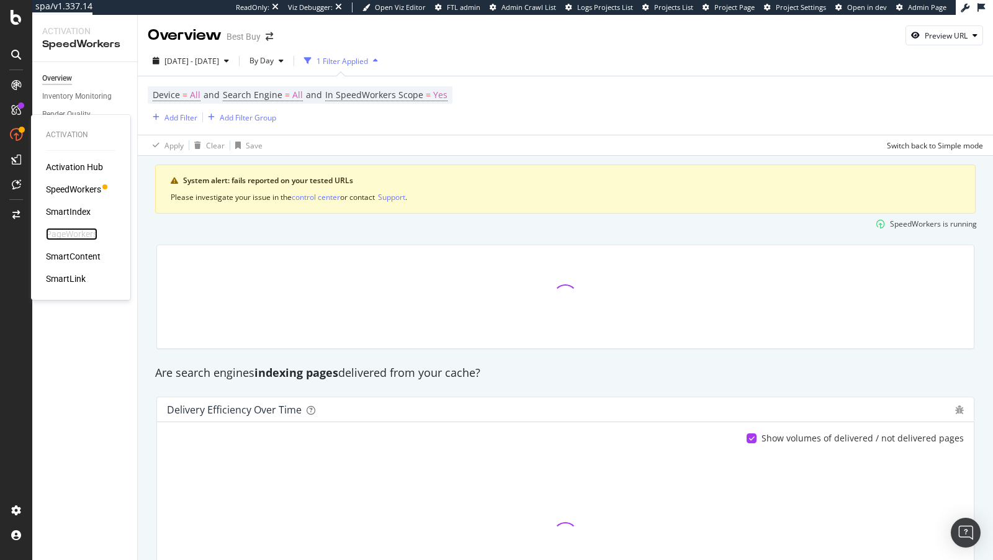
click at [81, 238] on div "PageWorkers" at bounding box center [72, 234] width 52 height 12
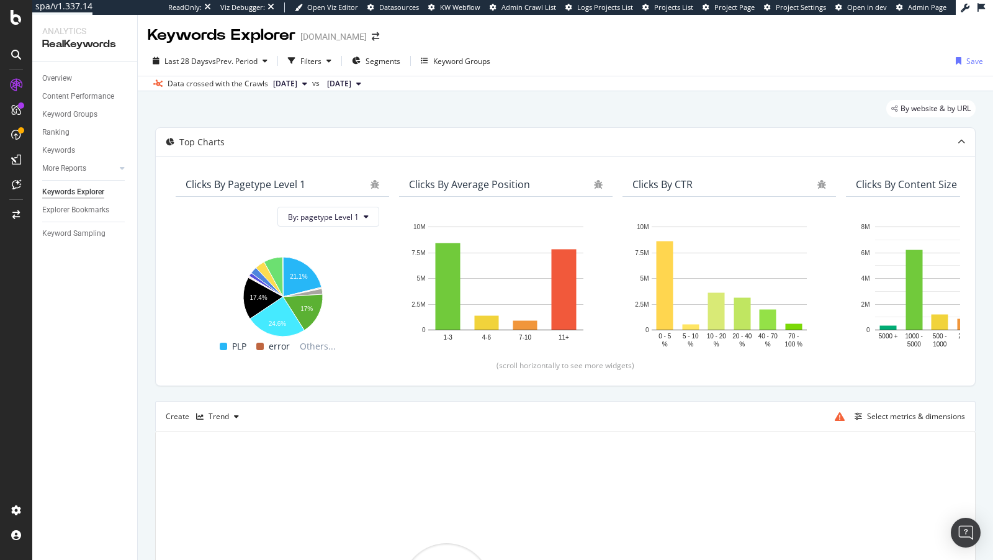
scroll to position [94, 0]
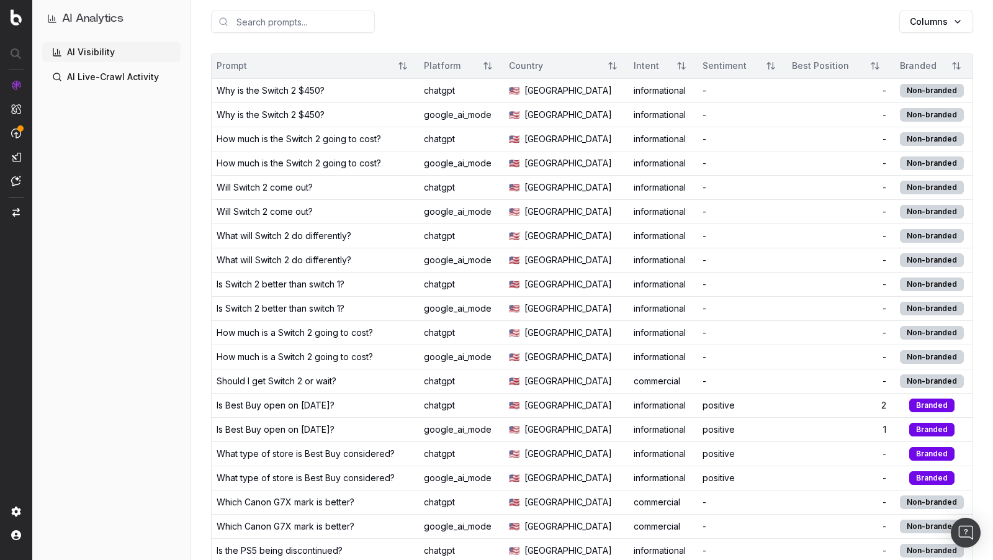
scroll to position [189, 0]
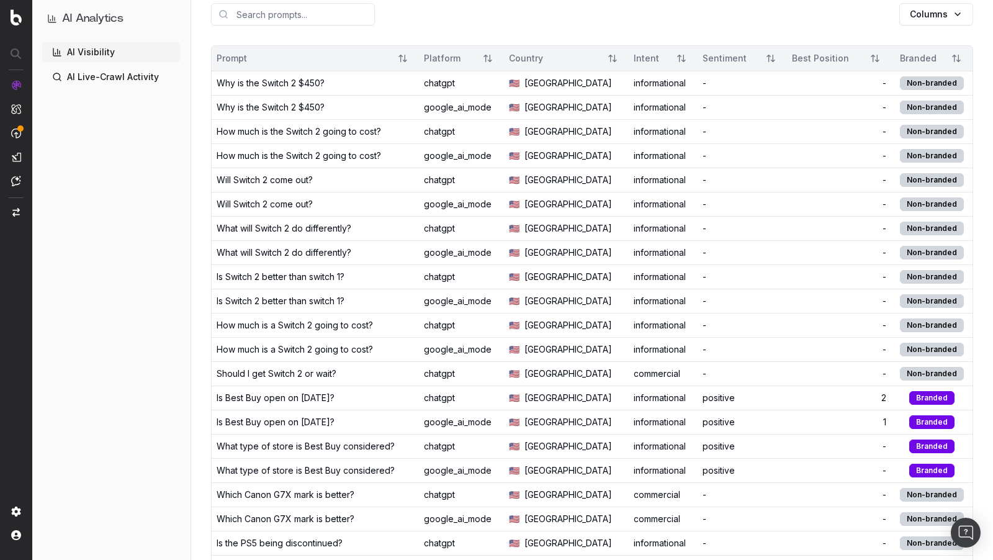
click at [323, 271] on div "Is Switch 2 better than switch 1?" at bounding box center [281, 277] width 128 height 12
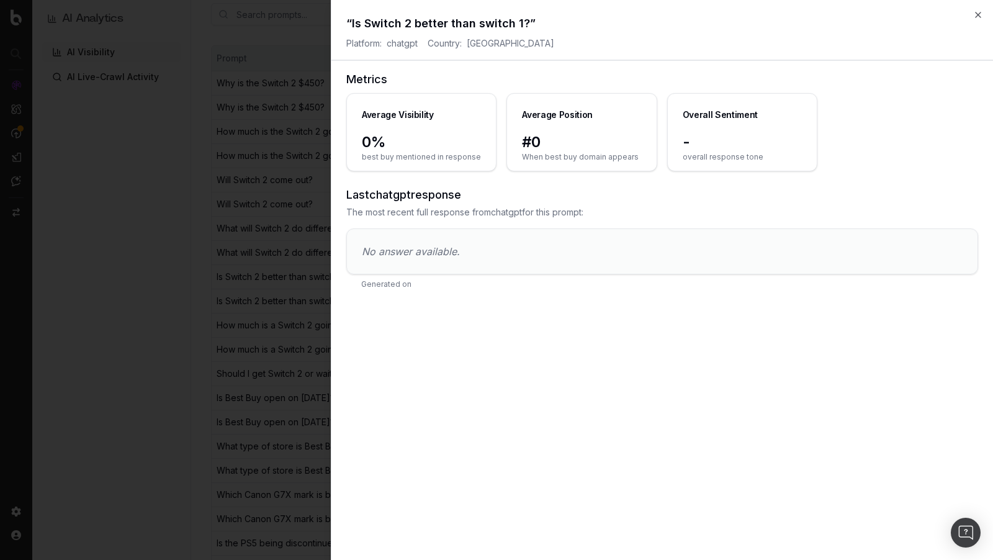
click at [977, 14] on icon "button" at bounding box center [978, 15] width 10 height 10
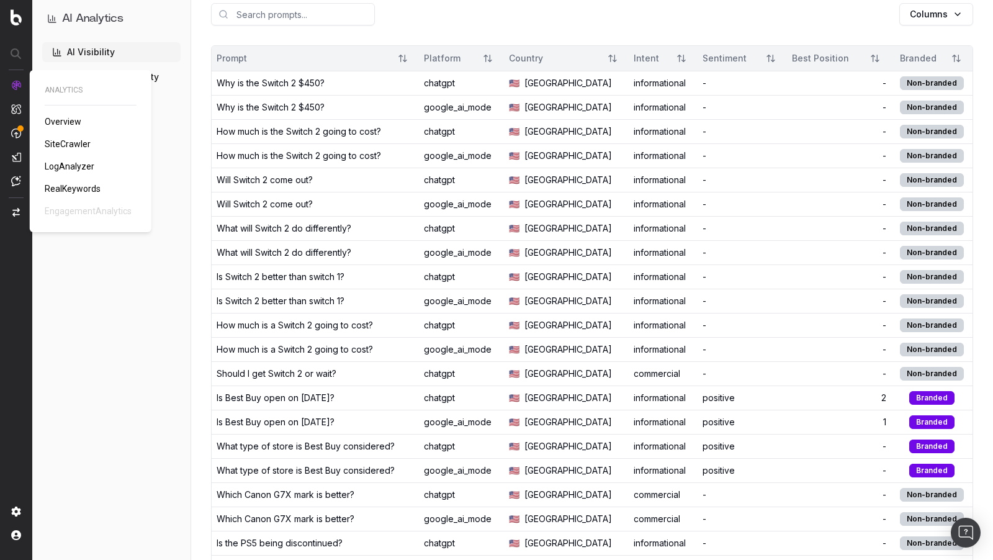
click at [68, 143] on span "SiteCrawler" at bounding box center [68, 144] width 46 height 10
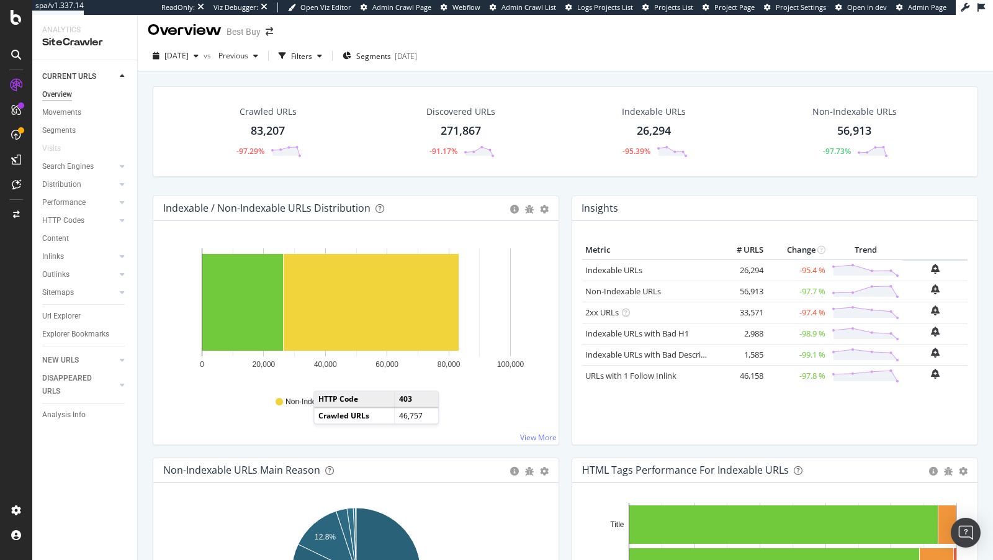
scroll to position [4, 0]
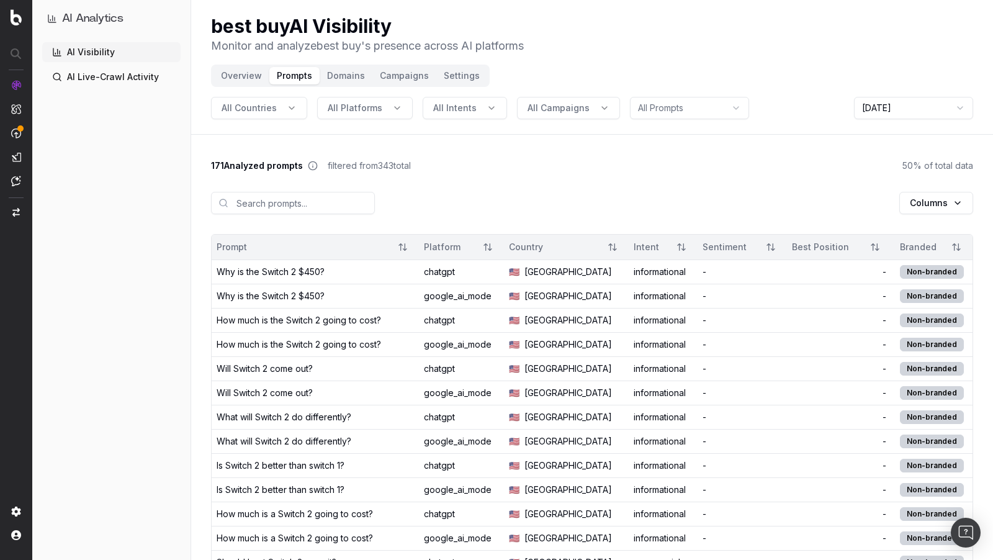
click at [125, 128] on div "AI Visibility AI Live-Crawl Activity" at bounding box center [111, 298] width 138 height 513
click at [92, 45] on link "AI Visibility" at bounding box center [111, 52] width 138 height 20
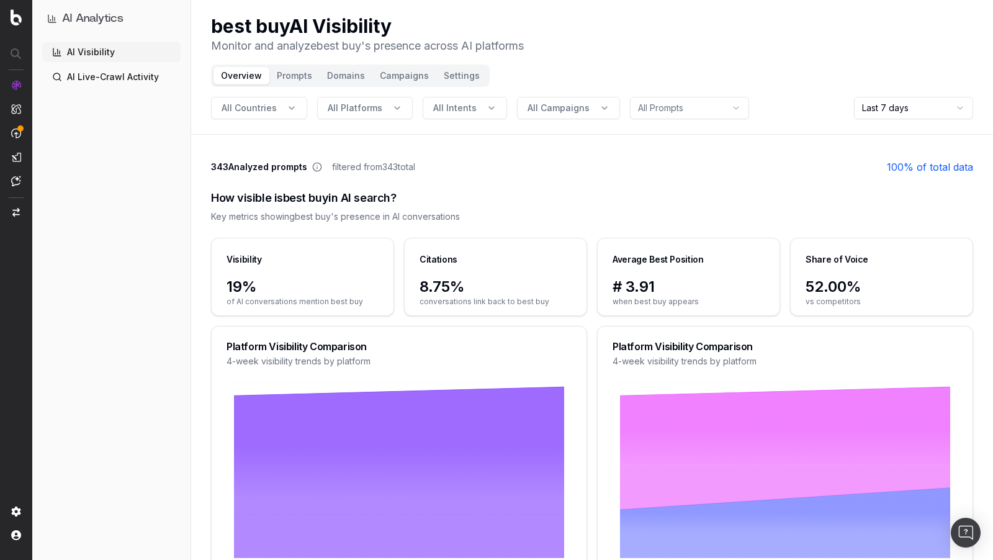
click at [136, 75] on link "AI Live-Crawl Activity" at bounding box center [111, 77] width 138 height 20
click at [101, 78] on link "AI Live-Crawl Activity" at bounding box center [111, 77] width 138 height 20
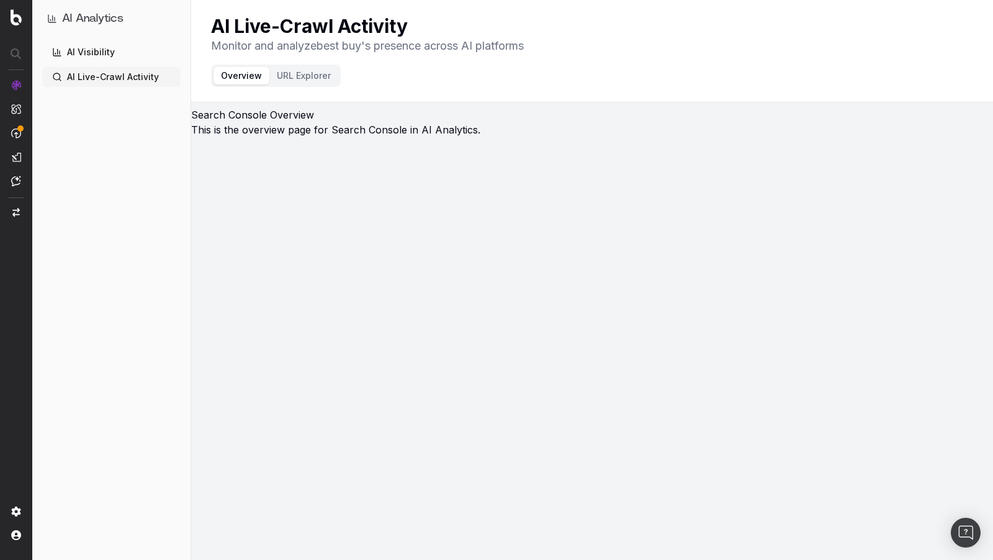
click at [114, 51] on link "AI Visibility" at bounding box center [111, 52] width 138 height 20
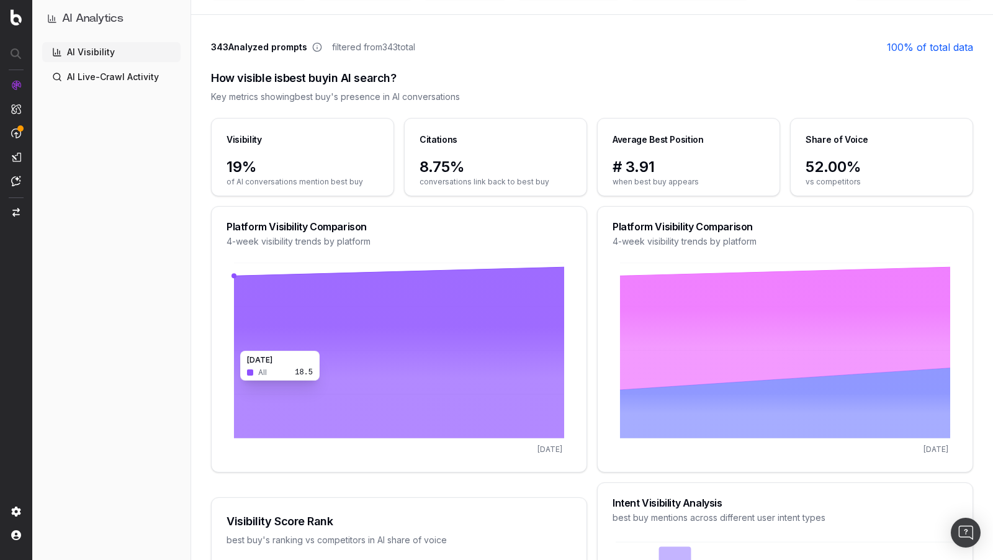
scroll to position [67, 0]
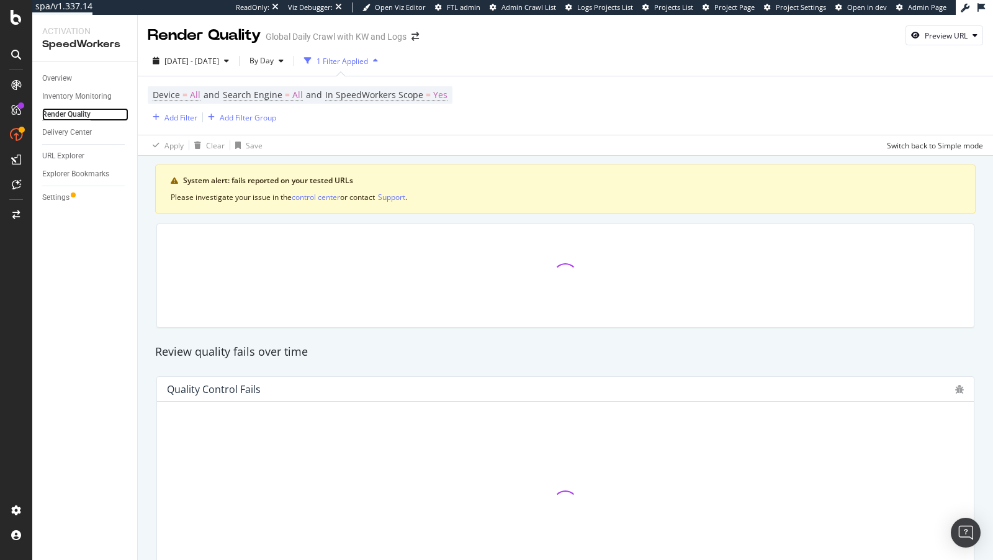
click at [66, 112] on div "Render Quality" at bounding box center [66, 114] width 48 height 13
click at [219, 58] on span "2025 Jul. 31st - Aug. 27th" at bounding box center [191, 61] width 55 height 11
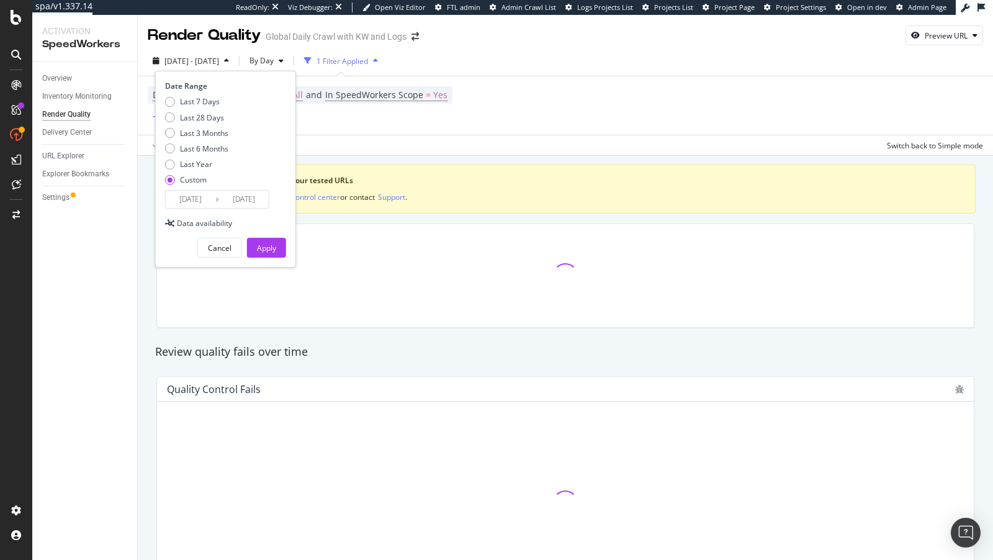
click at [205, 124] on div "Last 7 Days Last 28 Days Last 3 Months Last 6 Months Last Year Custom" at bounding box center [196, 143] width 63 height 94
click at [205, 111] on div "Last 7 Days Last 28 Days Last 3 Months Last 6 Months Last Year Custom" at bounding box center [196, 143] width 63 height 94
click at [205, 114] on div "Last 28 Days" at bounding box center [202, 117] width 44 height 11
type input "2025/08/09"
type input "2025/09/05"
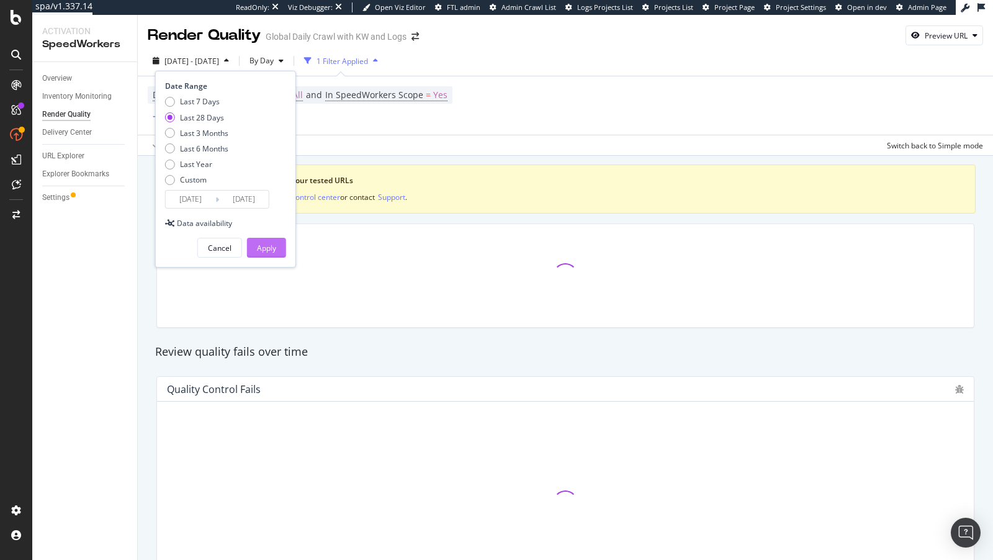
click at [263, 252] on div "Apply" at bounding box center [266, 248] width 19 height 11
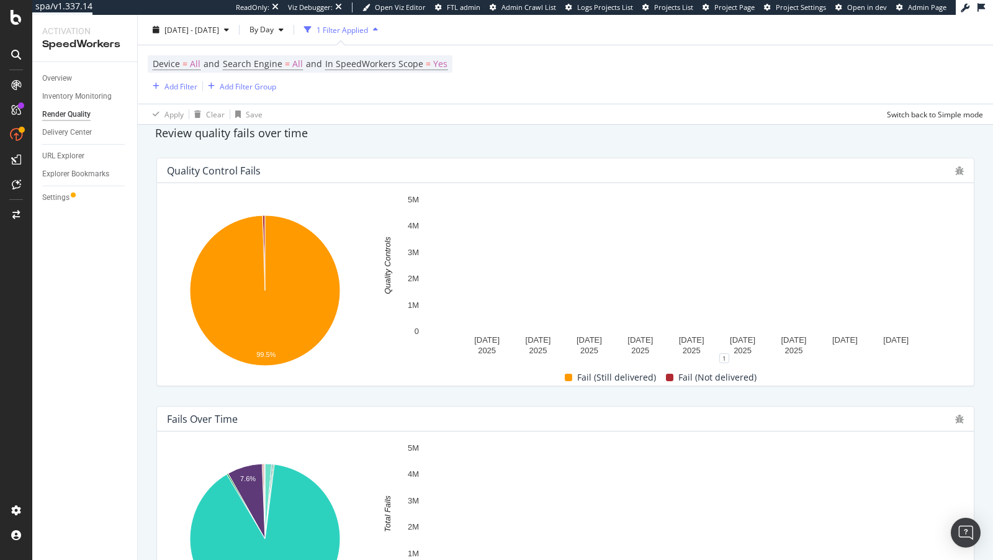
scroll to position [239, 0]
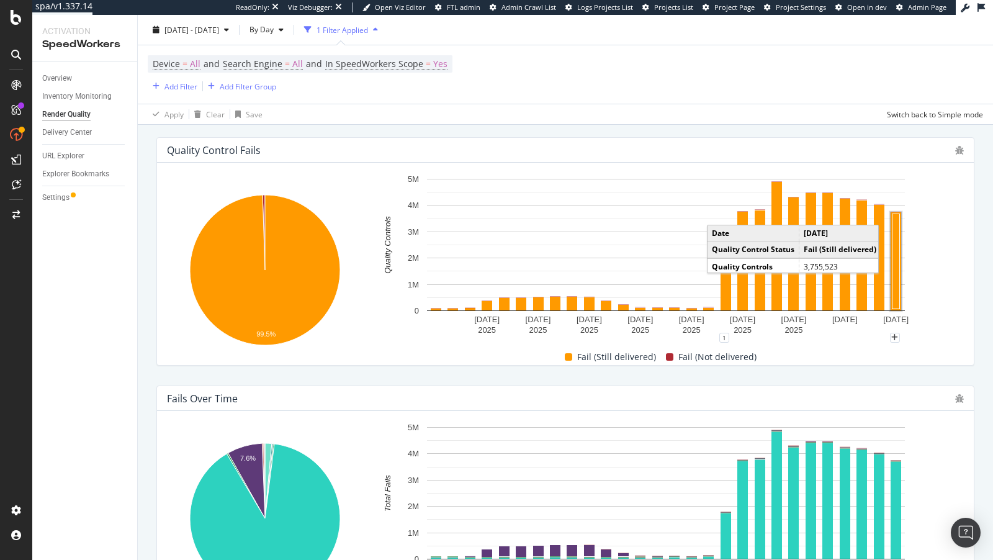
click at [896, 276] on rect "A chart." at bounding box center [895, 261] width 7 height 95
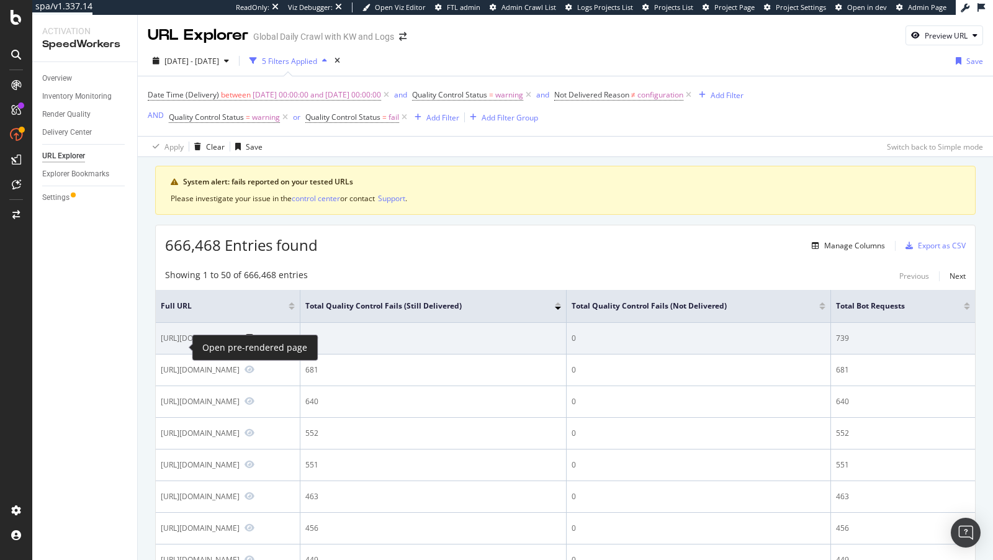
click at [245, 341] on icon "Preview https://www.nike.com/t/zoom-vomero-5-womens-shoes-u9F4uxHU/FJ2028-101?n…" at bounding box center [250, 337] width 10 height 9
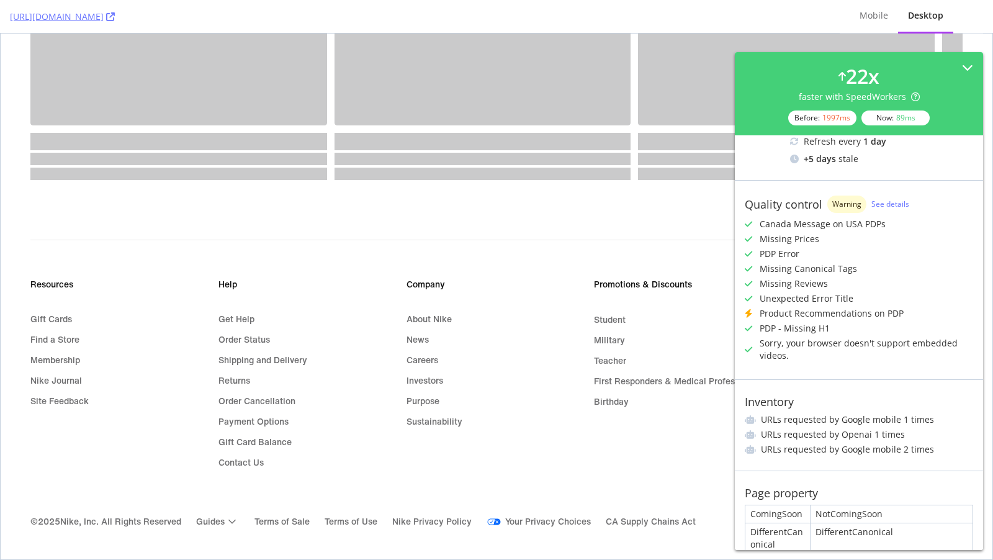
scroll to position [1569, 0]
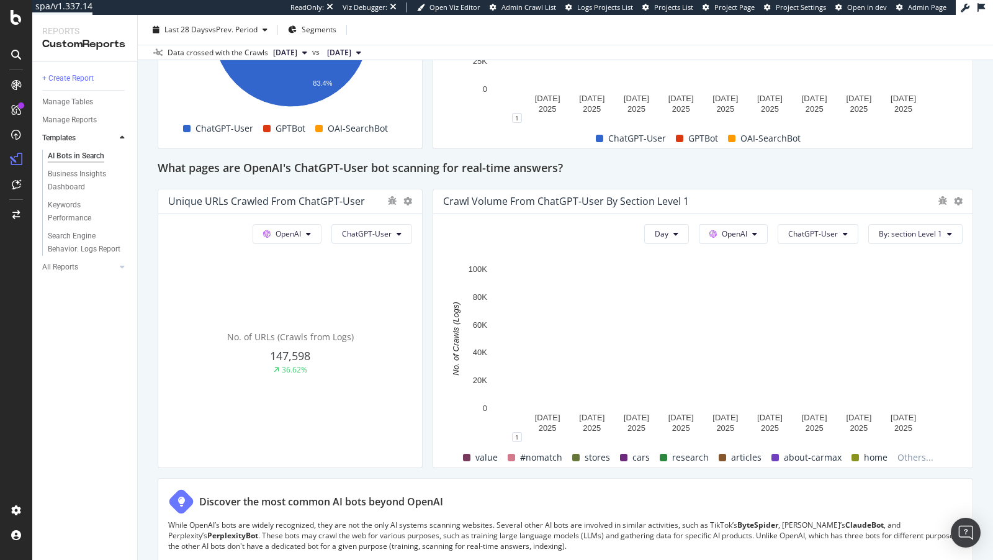
scroll to position [1350, 0]
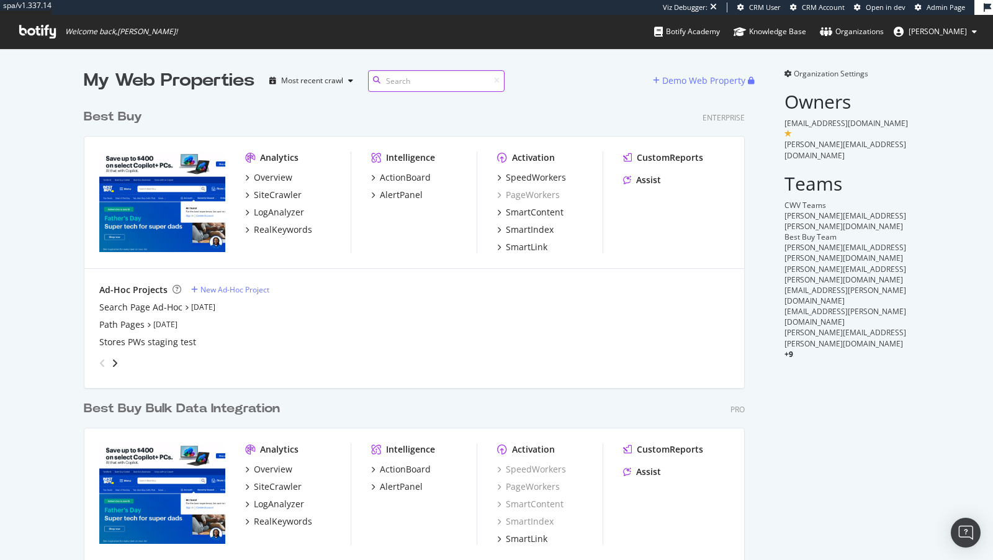
scroll to position [526, 671]
click at [279, 191] on div "SiteCrawler" at bounding box center [278, 195] width 48 height 12
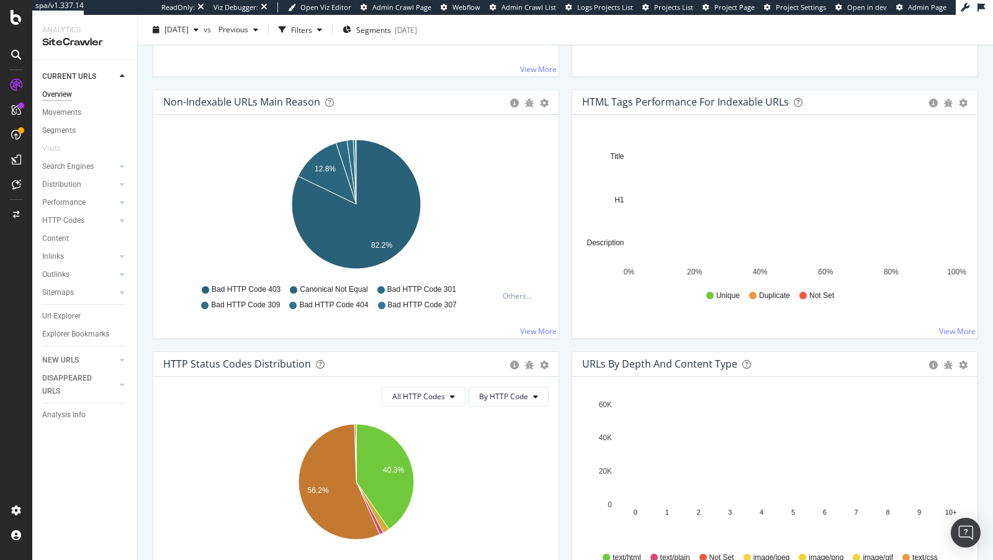
scroll to position [399, 0]
